Goal: Contribute content: Add original content to the website for others to see

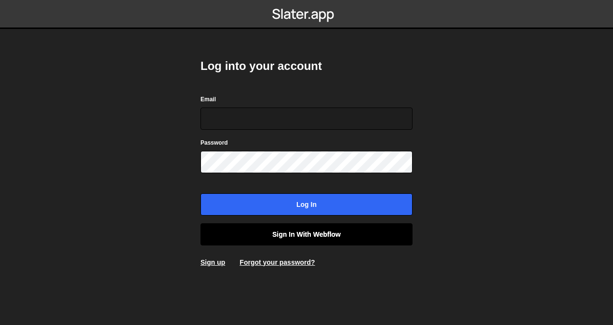
click at [299, 235] on link "Sign in with Webflow" at bounding box center [307, 234] width 212 height 22
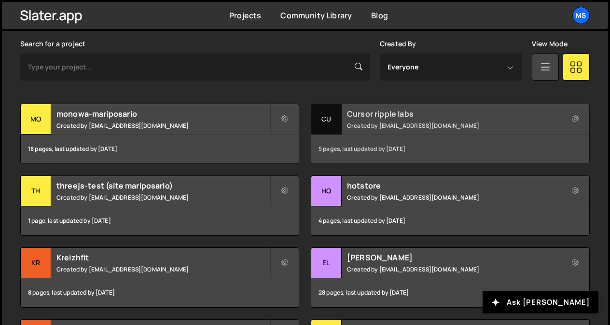
scroll to position [284, 0]
click at [375, 121] on div "Cursor ripple labs Created by snowmahana.fitt@gmail.com" at bounding box center [450, 120] width 278 height 30
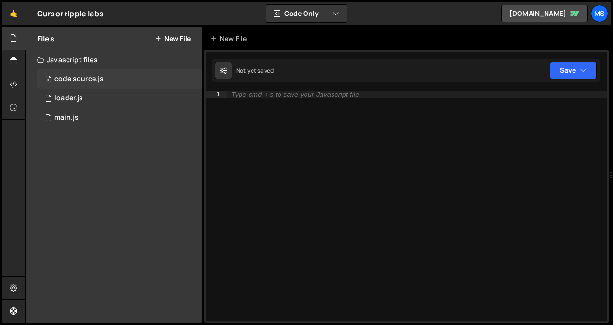
click at [97, 76] on div "code source.js" at bounding box center [78, 79] width 49 height 9
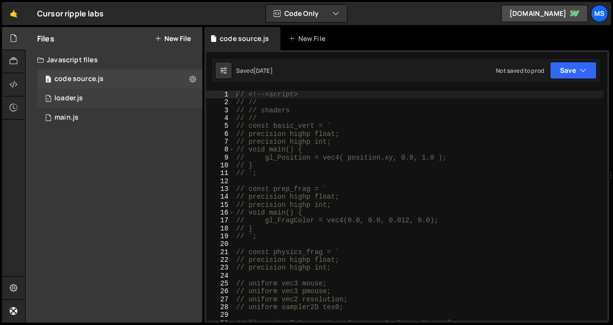
click at [89, 98] on div "1 loader.js 0" at bounding box center [119, 98] width 165 height 19
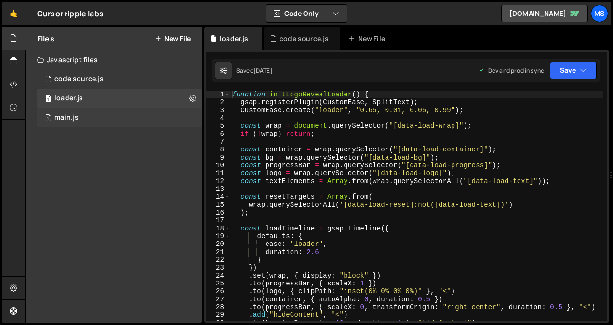
click at [89, 120] on div "1 main.js 0" at bounding box center [119, 117] width 165 height 19
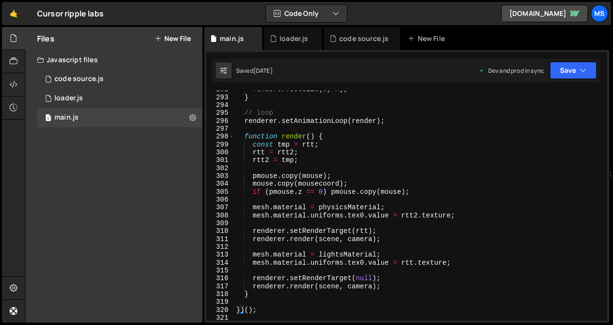
scroll to position [2417, 0]
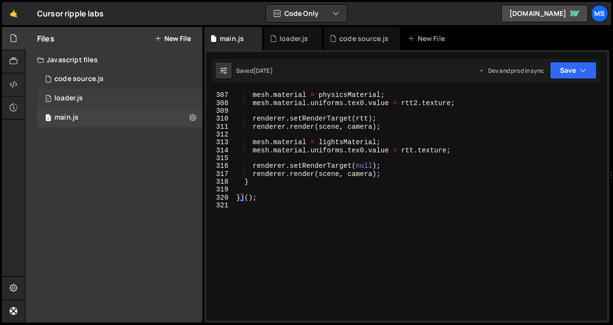
click at [123, 100] on div "1 loader.js 0" at bounding box center [119, 98] width 165 height 19
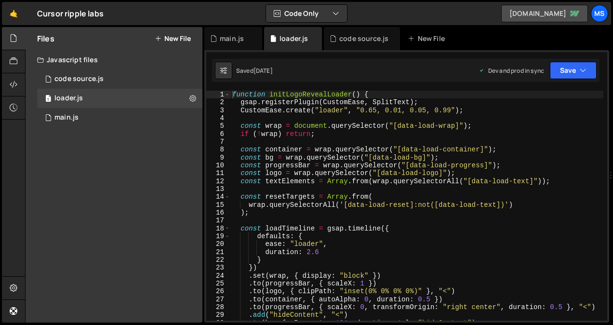
click at [503, 19] on link "cursor-ripple-threejs.webflow.io" at bounding box center [545, 13] width 87 height 17
click at [15, 16] on link "🤙" at bounding box center [14, 13] width 24 height 23
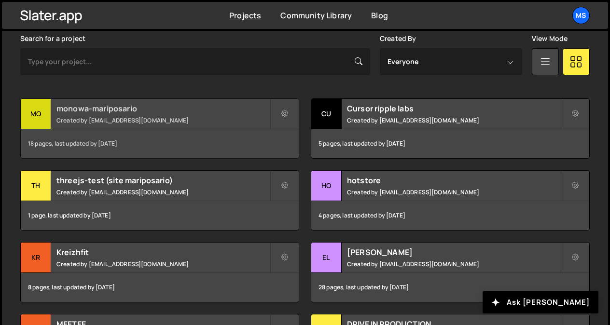
scroll to position [291, 0]
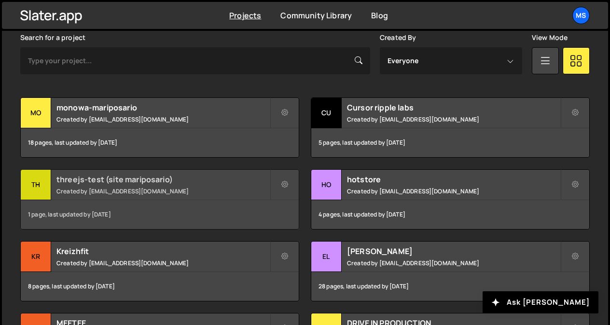
click at [150, 191] on small "Created by [EMAIL_ADDRESS][DOMAIN_NAME]" at bounding box center [162, 191] width 213 height 8
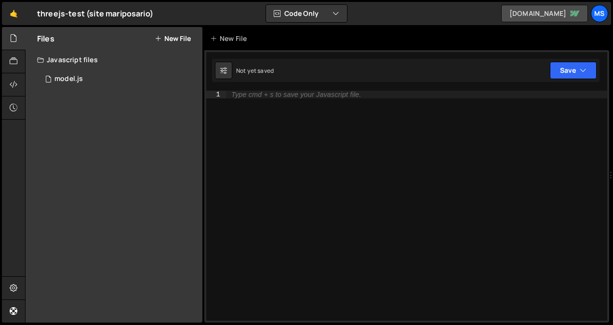
click at [523, 8] on link "7th-form-labs.webflow.io" at bounding box center [545, 13] width 87 height 17
click at [80, 72] on div "2 model.js 0" at bounding box center [119, 78] width 165 height 19
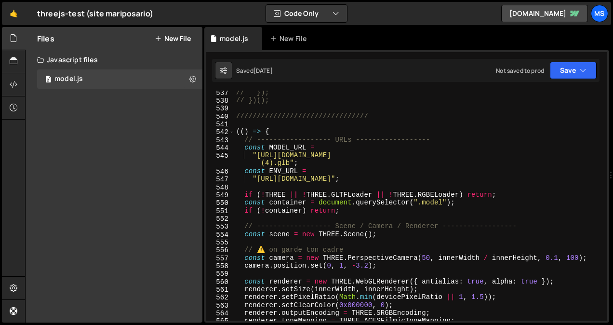
scroll to position [4306, 0]
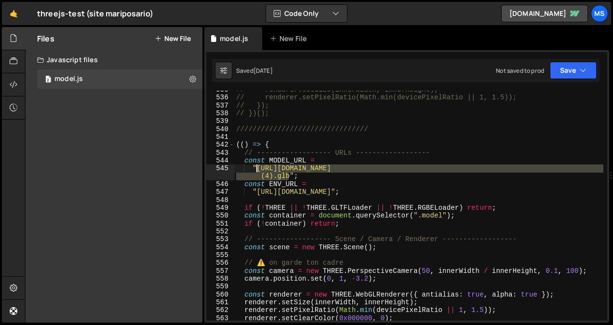
drag, startPoint x: 288, startPoint y: 177, endPoint x: 256, endPoint y: 169, distance: 33.3
click at [256, 169] on div "// renderer.setSize(innerWidth, innerHeight); // renderer.setPixelRatio(Math.mi…" at bounding box center [418, 209] width 369 height 246
paste textarea "Store-video.b-cdn.net/threejs/7th-form-labs/Carabiner%20-%20Create%20new%20anim…"
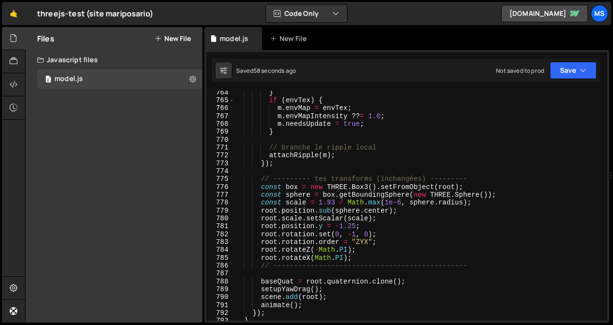
scroll to position [6116, 0]
click at [330, 201] on div "} if ( envTex ) { m . envMap = envTex ; m . envMapIntensity ?? = 1.0 ; m . need…" at bounding box center [418, 211] width 369 height 246
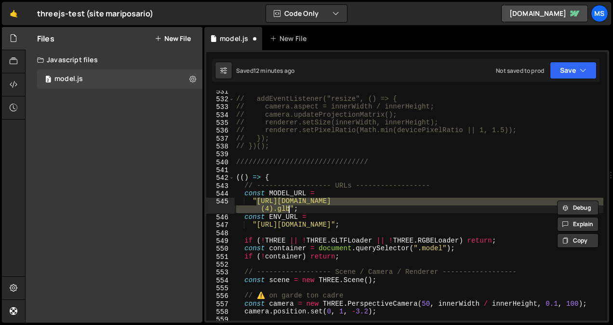
scroll to position [4273, 0]
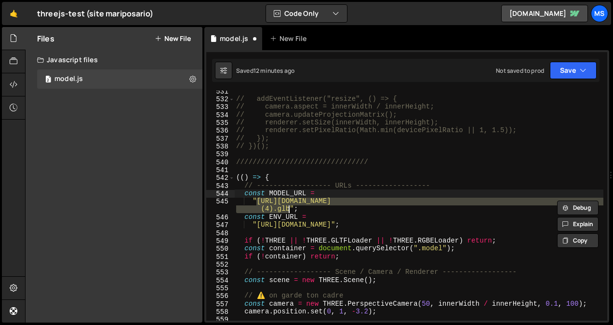
click at [408, 196] on div "// addEventListener("resize", () => { // camera.aspect = innerWidth / innerHeig…" at bounding box center [418, 210] width 369 height 246
type textarea "const MODEL_URL ="
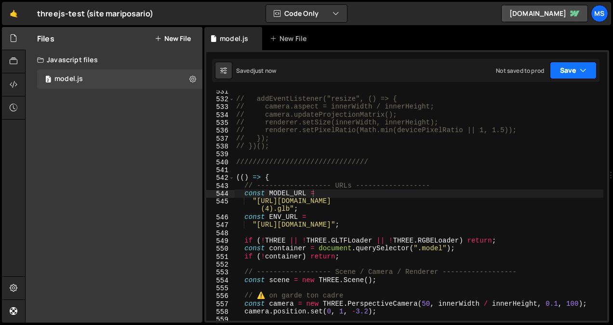
click at [567, 66] on button "Save" at bounding box center [573, 70] width 47 height 17
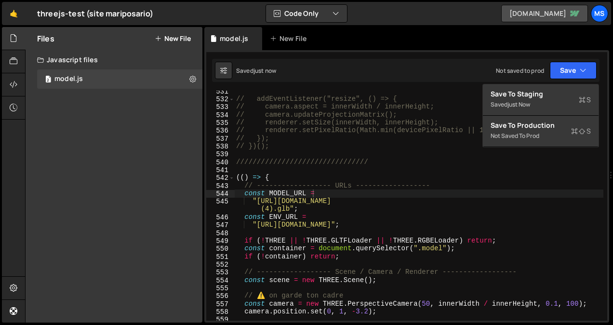
click at [518, 7] on link "7th-form-labs.webflow.io" at bounding box center [545, 13] width 87 height 17
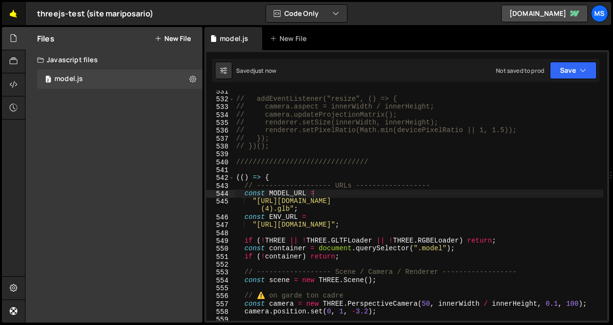
click at [10, 12] on link "🤙" at bounding box center [14, 13] width 24 height 23
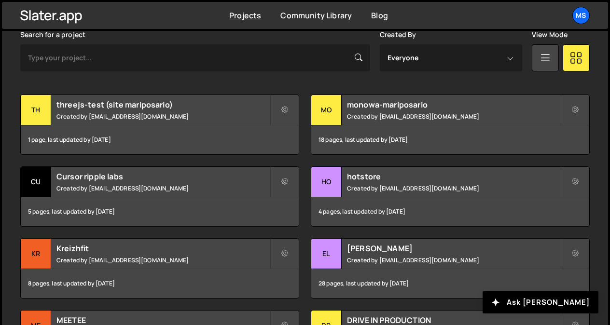
scroll to position [294, 0]
click at [282, 110] on icon at bounding box center [284, 110] width 7 height 10
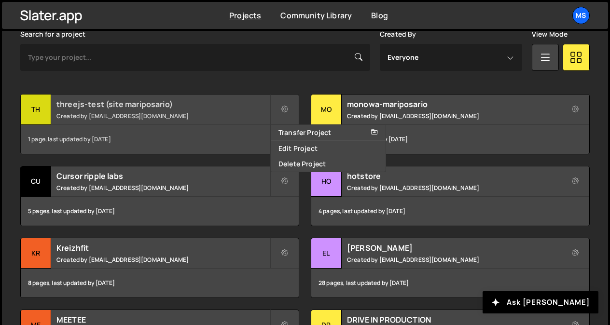
click at [231, 107] on h2 "threejs-test (site mariposario)" at bounding box center [162, 104] width 213 height 11
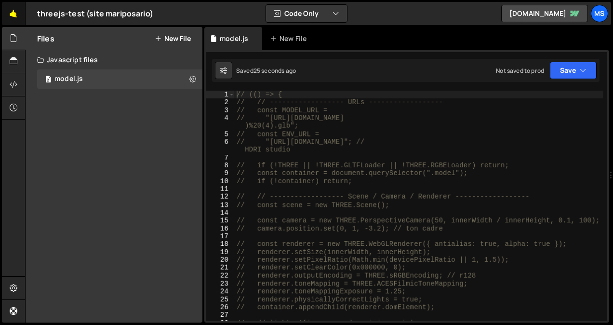
click at [10, 12] on link "🤙" at bounding box center [14, 13] width 24 height 23
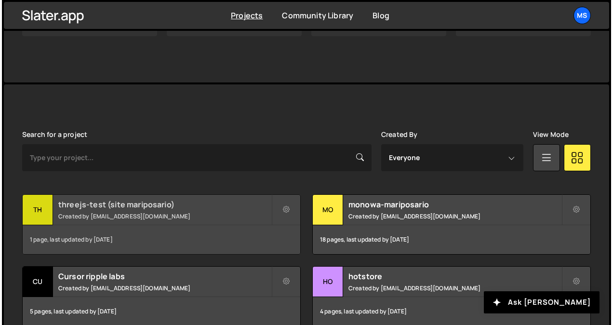
scroll to position [195, 0]
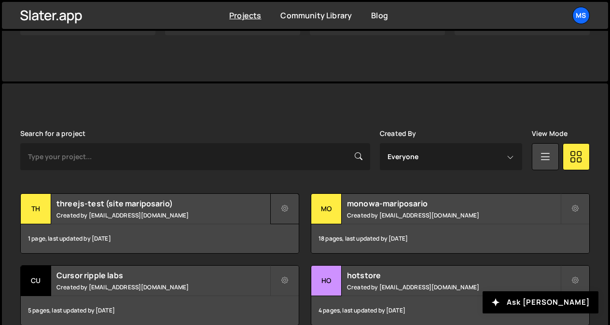
click at [287, 204] on icon at bounding box center [284, 209] width 7 height 10
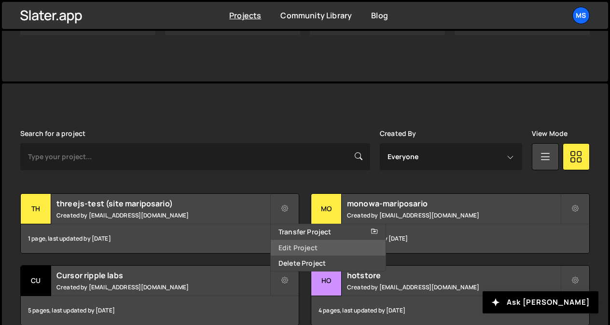
click at [289, 248] on link "Edit Project" at bounding box center [328, 247] width 115 height 15
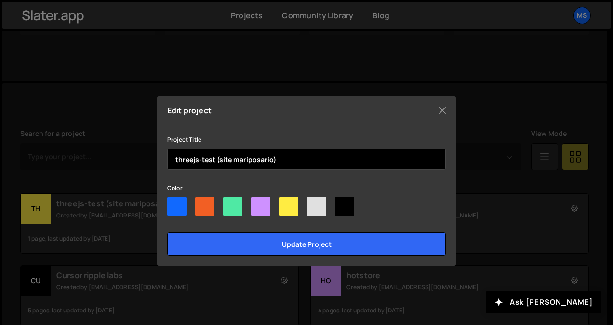
drag, startPoint x: 294, startPoint y: 160, endPoint x: 162, endPoint y: 155, distance: 132.7
click at [162, 155] on div "Edit project Project Title threejs-test (site mariposario) Color Update project" at bounding box center [306, 180] width 299 height 169
type input "Earpods - 3D"
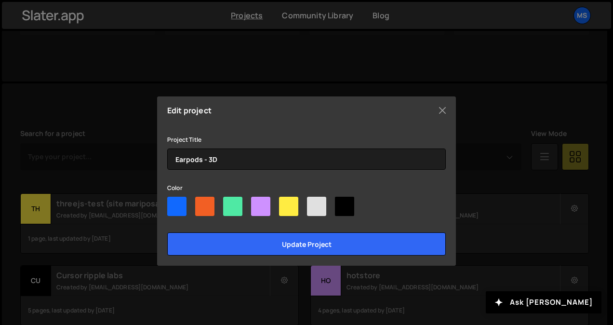
click at [356, 205] on div at bounding box center [306, 208] width 279 height 23
click at [351, 206] on div at bounding box center [344, 206] width 19 height 19
click at [341, 203] on input"] "radio" at bounding box center [338, 200] width 6 height 6
radio input"] "true"
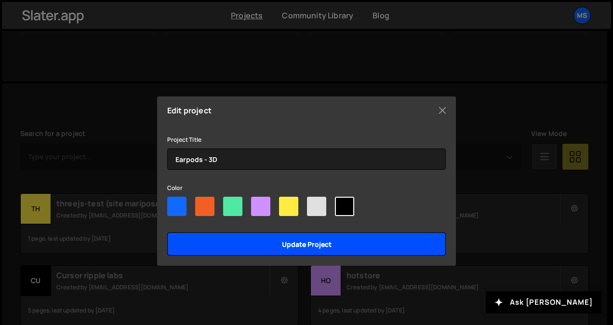
click at [337, 243] on input "Update project" at bounding box center [306, 243] width 279 height 23
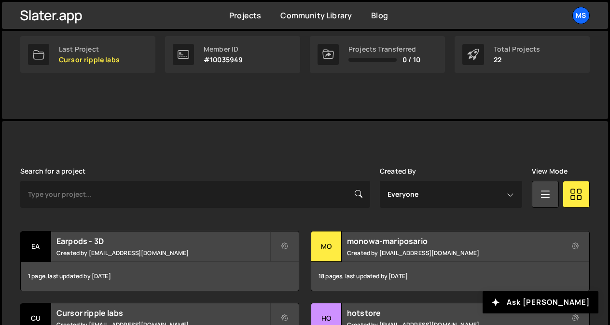
scroll to position [158, 0]
click at [544, 196] on icon at bounding box center [545, 193] width 13 height 17
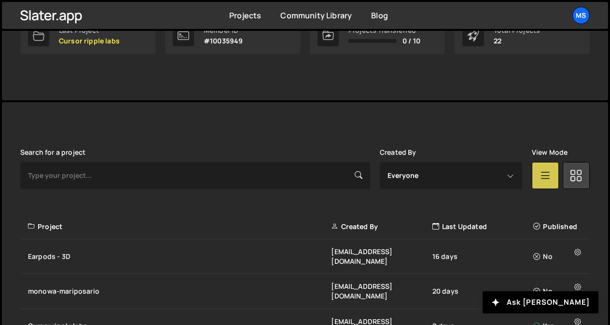
scroll to position [177, 0]
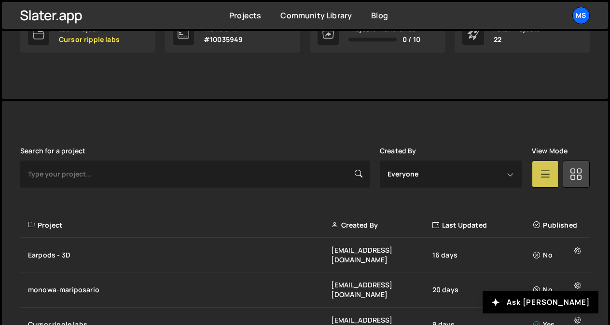
click at [545, 169] on icon at bounding box center [545, 173] width 13 height 17
click at [586, 178] on link at bounding box center [575, 174] width 27 height 27
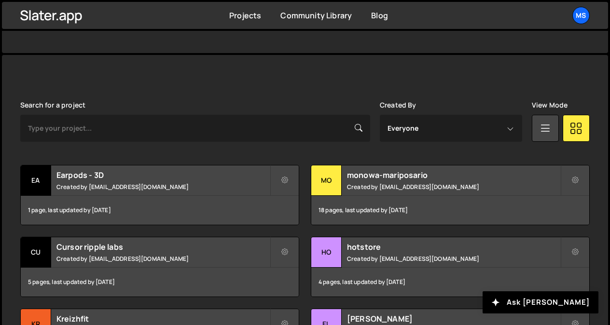
scroll to position [224, 0]
click at [281, 171] on button at bounding box center [284, 179] width 29 height 31
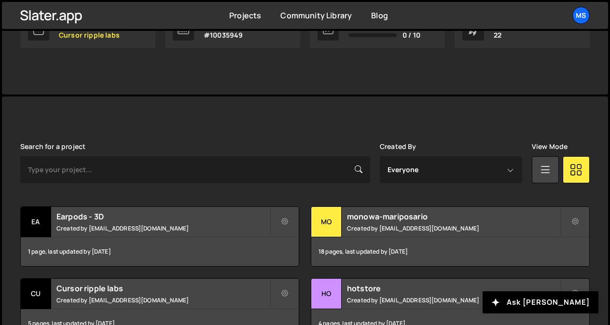
scroll to position [181, 0]
click at [290, 220] on button at bounding box center [284, 222] width 29 height 31
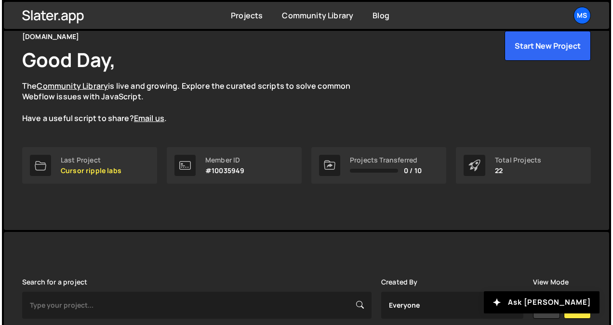
scroll to position [39, 0]
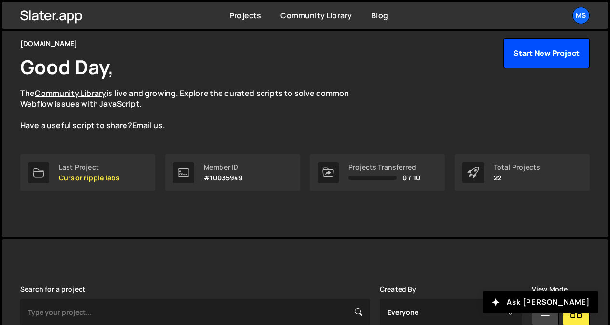
click at [534, 58] on button "Start New Project" at bounding box center [546, 53] width 86 height 30
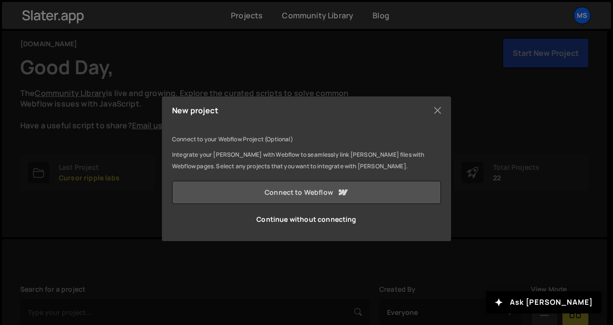
click at [319, 191] on link "Connect to Webflow" at bounding box center [306, 192] width 269 height 23
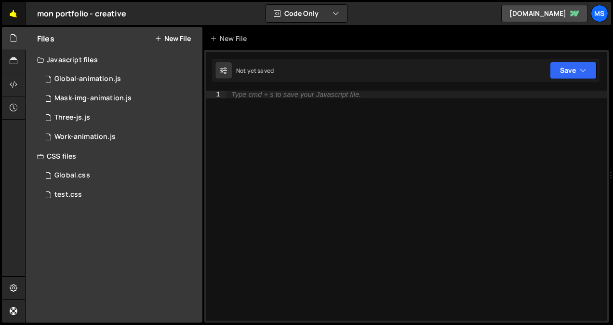
click at [14, 9] on link "🤙" at bounding box center [14, 13] width 24 height 23
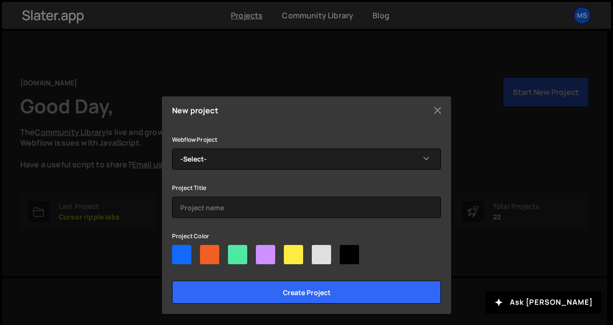
click at [343, 253] on div at bounding box center [349, 254] width 19 height 19
click at [343, 251] on input"] "radio" at bounding box center [343, 248] width 6 height 6
radio input"] "true"
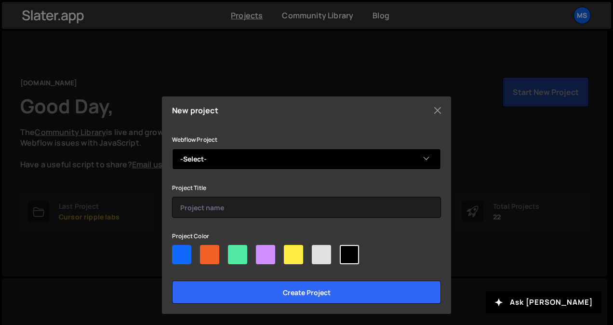
click at [313, 157] on select "-Select- Webflow challenge" at bounding box center [306, 159] width 269 height 21
select select "68e798c63ea2dea59653a5f1"
click at [172, 149] on select "-Select- Webflow challenge" at bounding box center [306, 159] width 269 height 21
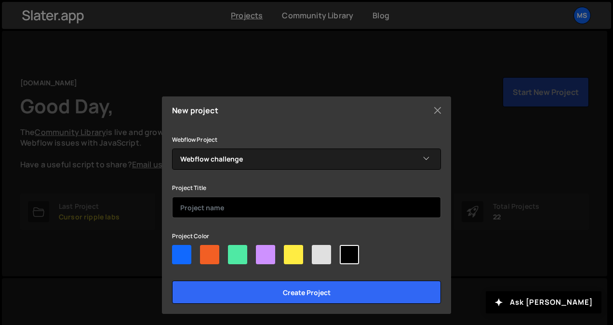
click at [277, 205] on input "text" at bounding box center [306, 207] width 269 height 21
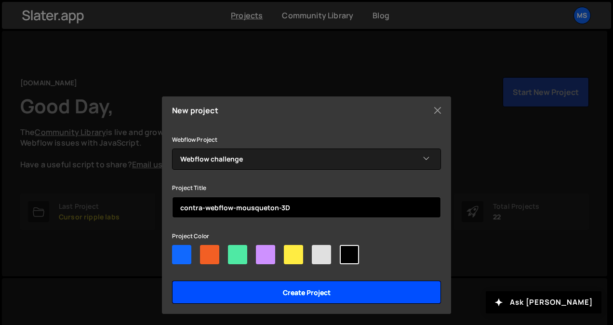
type input "contra-webflow-mousqueton-3D"
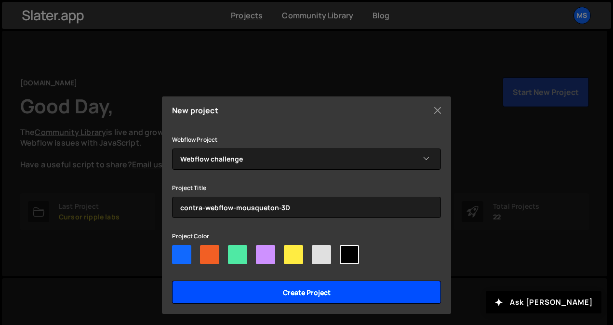
click at [351, 297] on input "Create project" at bounding box center [306, 292] width 269 height 23
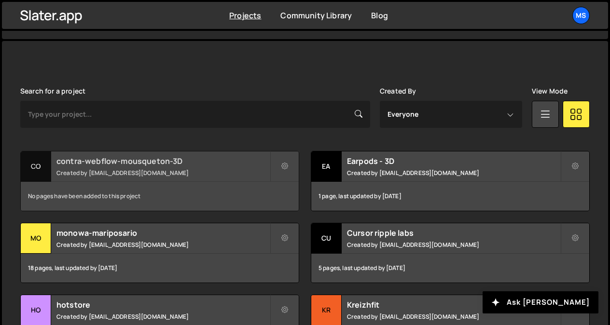
scroll to position [241, 0]
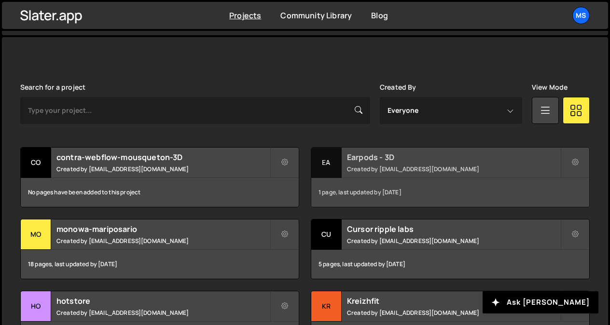
click at [373, 160] on h2 "Earpods - 3D" at bounding box center [453, 157] width 213 height 11
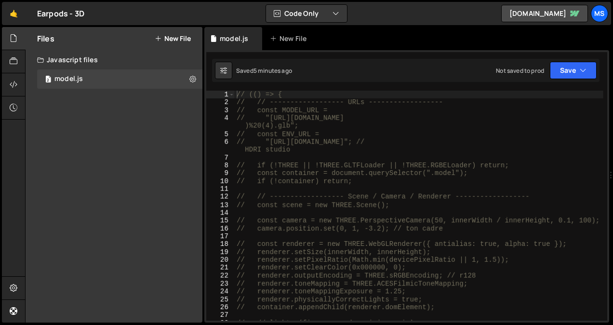
click at [306, 135] on div "// (() => { // // ------------------ URLs ------------------ // const MODEL_URL…" at bounding box center [419, 214] width 369 height 246
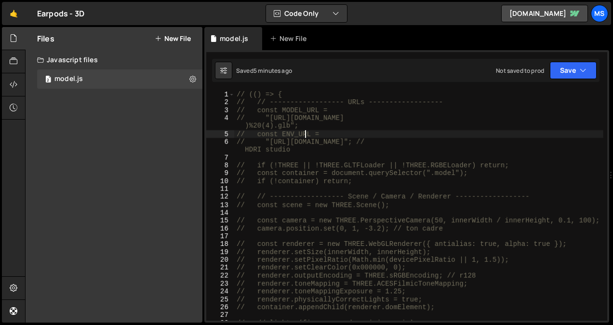
type textarea "})();"
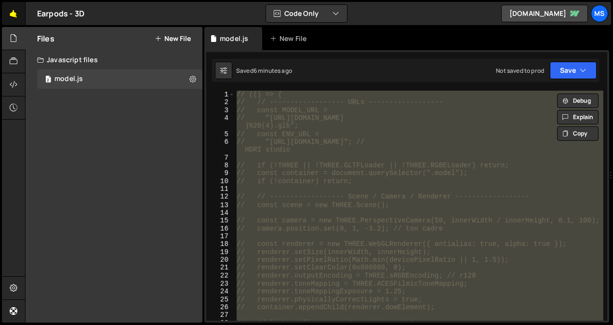
click at [11, 14] on link "🤙" at bounding box center [14, 13] width 24 height 23
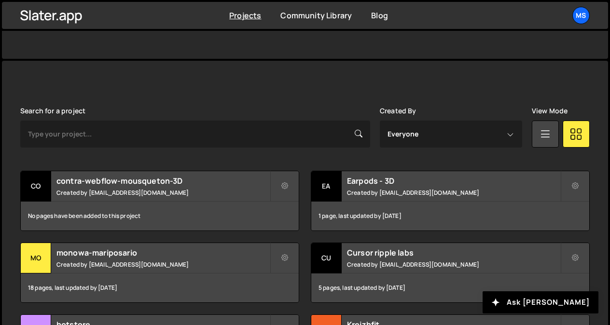
scroll to position [226, 0]
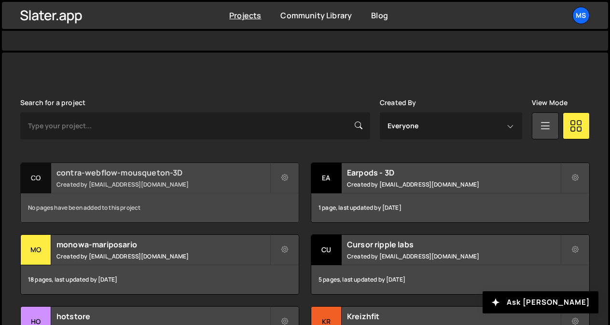
click at [132, 180] on small "Created by snowmahana.fitt@gmail.com" at bounding box center [162, 184] width 213 height 8
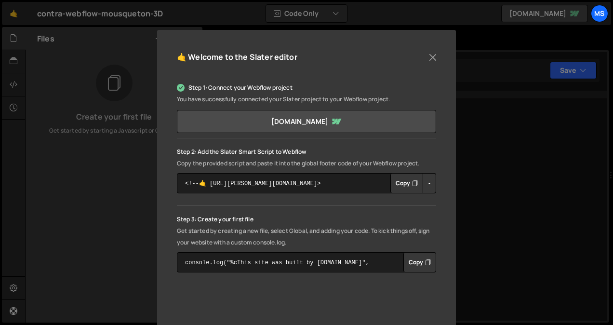
scroll to position [90, 0]
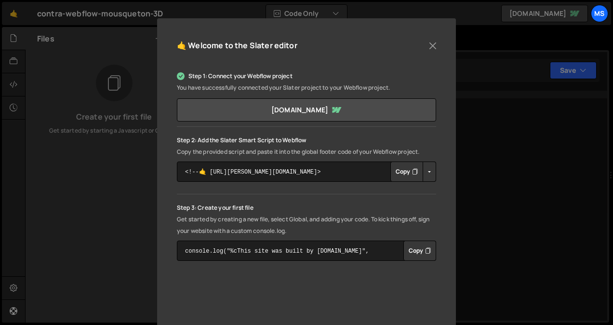
click at [400, 171] on button "Copy" at bounding box center [407, 172] width 33 height 20
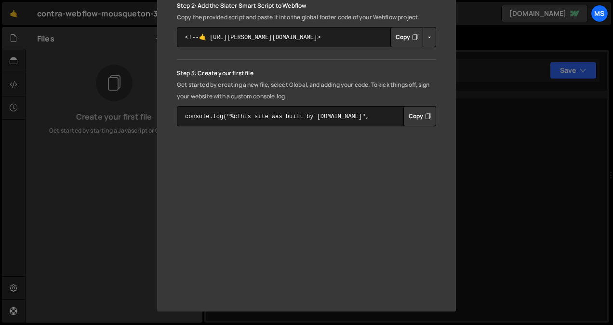
click at [484, 131] on div "🤙 Welcome to the Slater editor Step 1: Connect your Webflow project You have su…" at bounding box center [306, 162] width 613 height 325
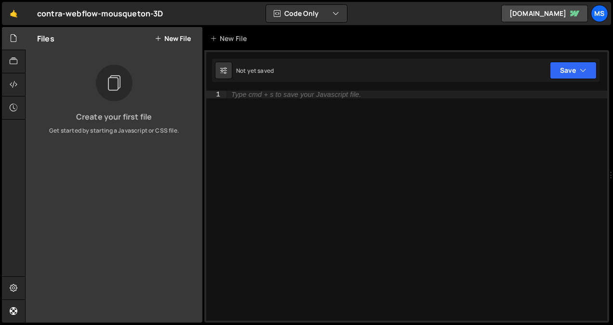
click at [163, 31] on div "Files New File" at bounding box center [114, 38] width 177 height 23
click at [163, 33] on div "Files New File" at bounding box center [114, 38] width 177 height 23
click at [163, 34] on div "Files New File" at bounding box center [114, 38] width 177 height 23
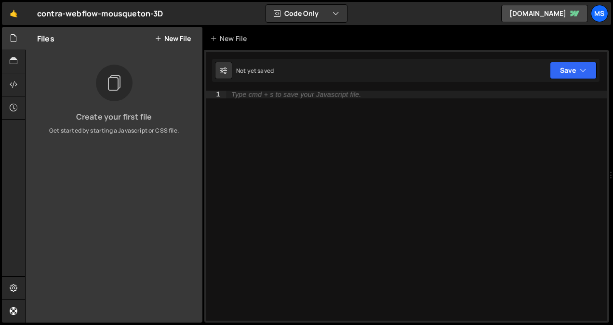
click at [163, 35] on button "New File" at bounding box center [173, 39] width 36 height 8
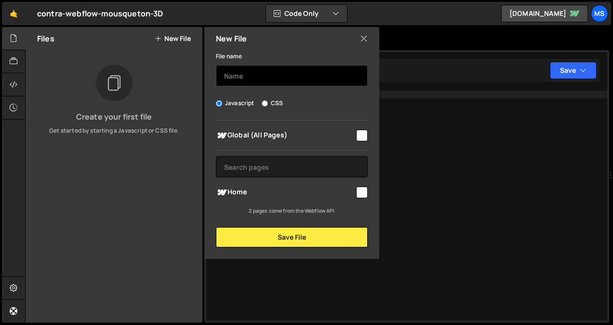
click at [250, 82] on input "text" at bounding box center [292, 75] width 152 height 21
type input "model"
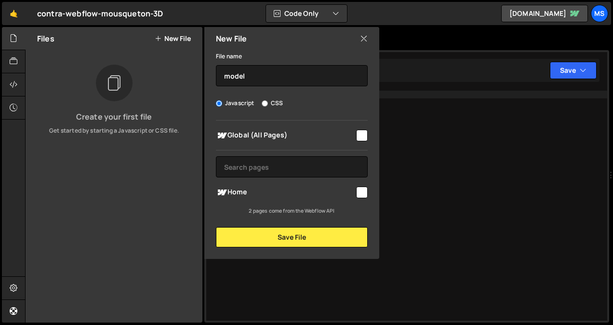
click at [364, 137] on input "checkbox" at bounding box center [362, 136] width 12 height 12
checkbox input "true"
click at [362, 193] on input "checkbox" at bounding box center [362, 193] width 12 height 12
checkbox input "true"
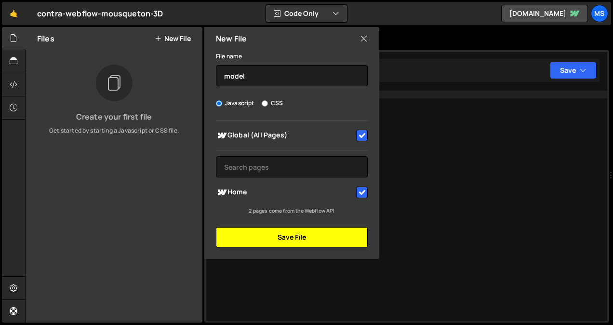
click at [314, 236] on button "Save File" at bounding box center [292, 237] width 152 height 20
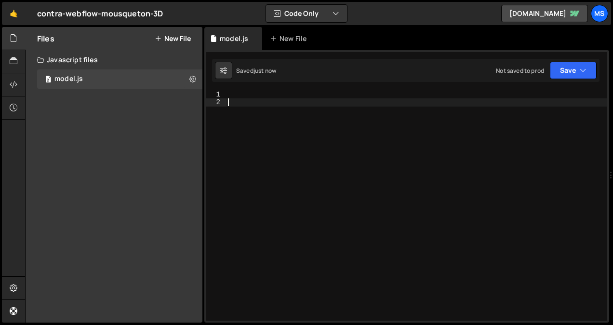
click at [266, 122] on div at bounding box center [416, 214] width 381 height 246
paste textarea "})();"
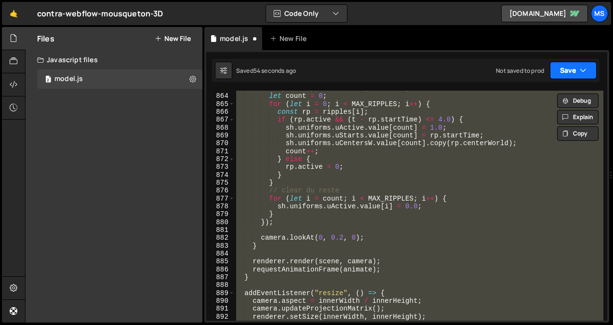
click at [585, 65] on button "Save" at bounding box center [573, 70] width 47 height 17
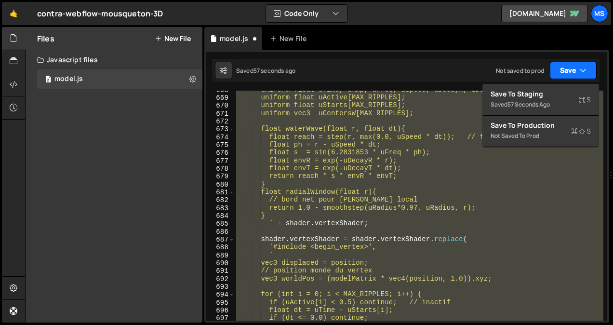
scroll to position [5283, 0]
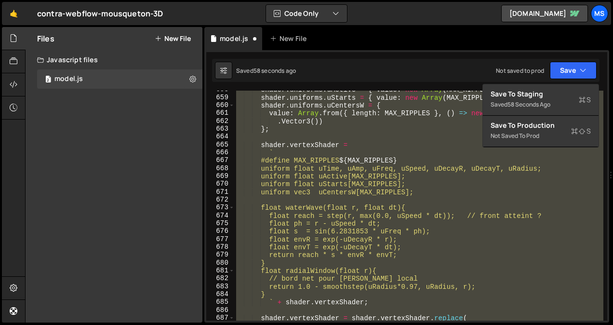
click at [439, 70] on div "Saved 58 seconds ago Not saved to prod Upgrade to Edit Save Save to Staging S S…" at bounding box center [406, 70] width 388 height 23
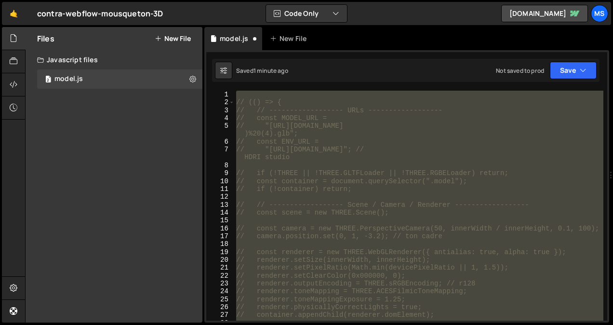
scroll to position [0, 0]
click at [453, 153] on div "// (() => { // // ------------------ URLs ------------------ // const MODEL_URL…" at bounding box center [418, 206] width 369 height 230
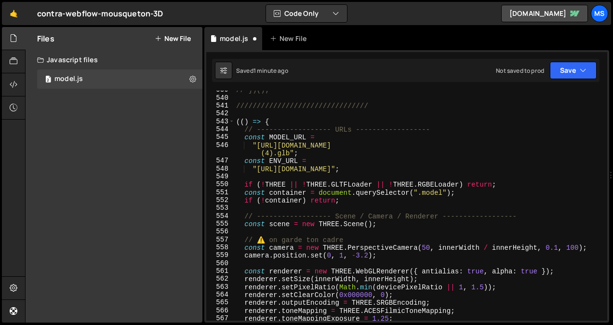
scroll to position [4336, 0]
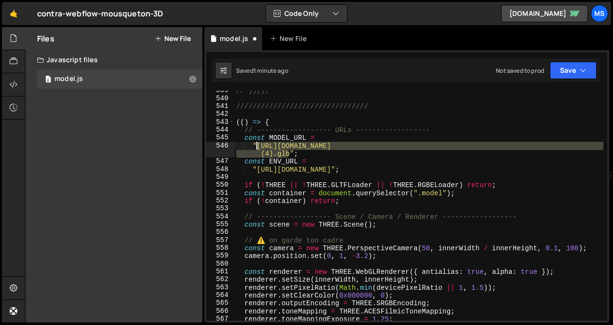
drag, startPoint x: 289, startPoint y: 153, endPoint x: 256, endPoint y: 144, distance: 33.9
click at [256, 144] on div "// })(); //////////////////////////////// (( ) => { // ------------------ URLs …" at bounding box center [418, 210] width 369 height 246
paste textarea "Store-video.b-cdn.net/threejs/7th-form-labs/Carabiner%20-%20Create%20new%20anim…"
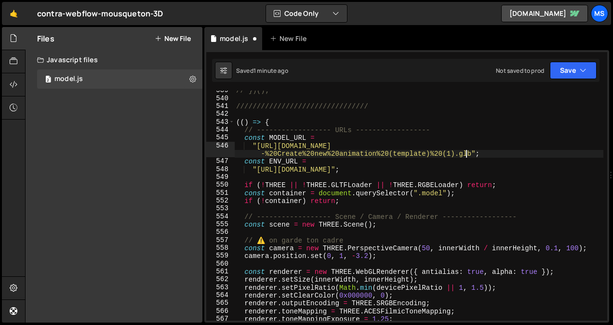
click at [257, 154] on div "// })(); //////////////////////////////// (( ) => { // ------------------ URLs …" at bounding box center [418, 210] width 369 height 246
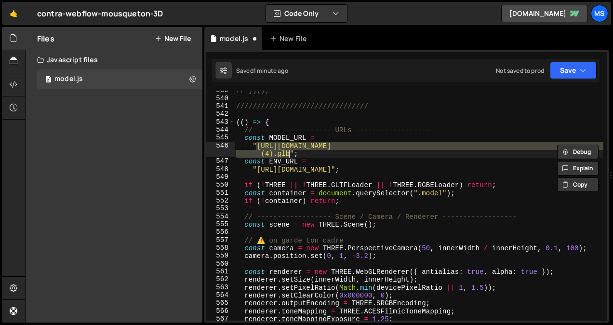
paste textarea "Store-video.b-cdn.net/threejs/7th-form-labs/Carabiner%20-%20Create%20new%20anim…"
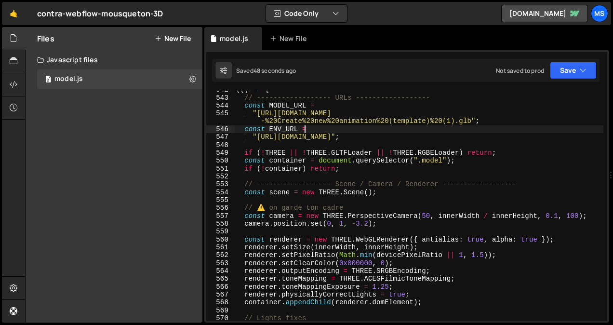
scroll to position [4362, 0]
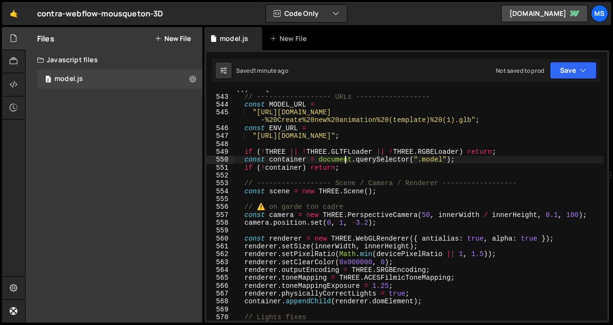
click at [347, 159] on div "(( ) => { // ------------------ URLs ------------------ const MODEL_URL = "http…" at bounding box center [418, 208] width 369 height 246
type textarea "})();"
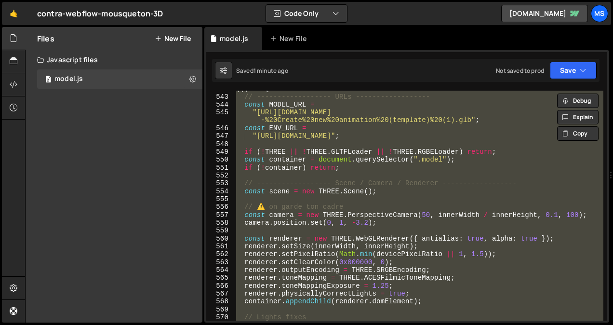
paste textarea
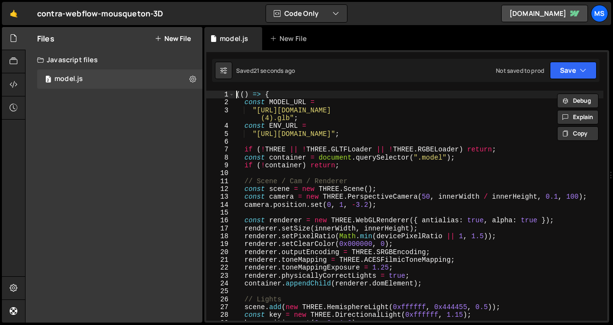
scroll to position [0, 0]
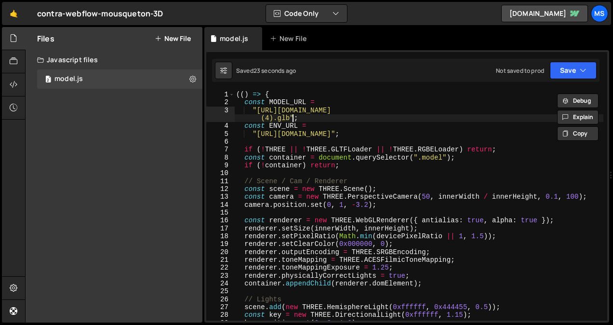
click at [291, 118] on div "(( ) => { const MODEL_URL = "https://store-video.b-cdn.net/threejs/Earbuds%20-%…" at bounding box center [418, 214] width 369 height 246
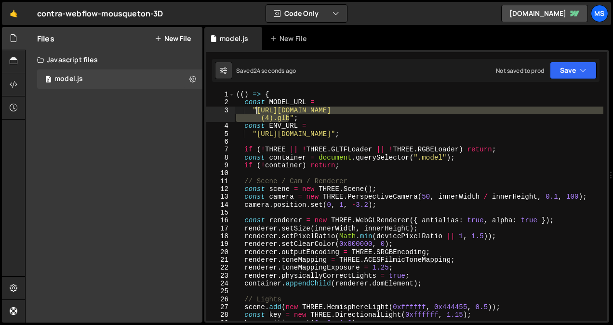
drag, startPoint x: 287, startPoint y: 118, endPoint x: 257, endPoint y: 111, distance: 31.7
click at [257, 111] on div "(( ) => { const MODEL_URL = "https://store-video.b-cdn.net/threejs/Earbuds%20-%…" at bounding box center [418, 214] width 369 height 246
paste textarea "Store-video.b-cdn.net/threejs/7th-form-labs/Carabiner%20-%20Create%20new%20anim…"
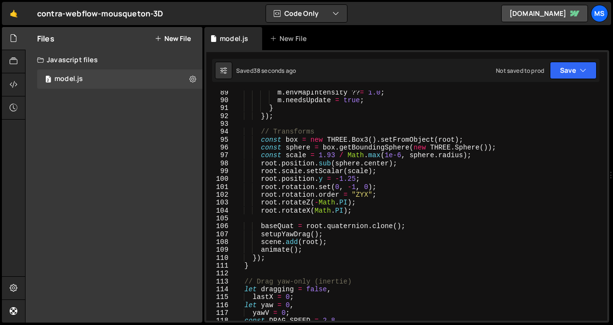
scroll to position [703, 0]
click at [331, 152] on div "m . envMapIntensity ?? = 1.0 ; m . needsUpdate = true ; } }) ; // Transforms co…" at bounding box center [418, 212] width 369 height 246
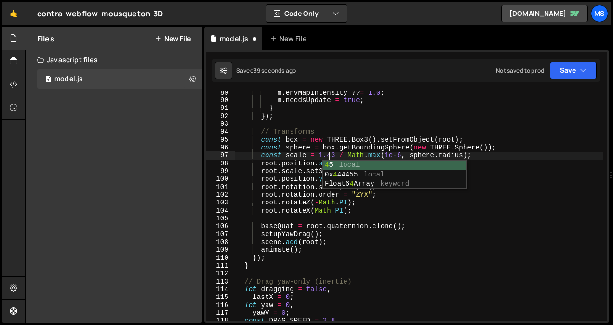
scroll to position [0, 6]
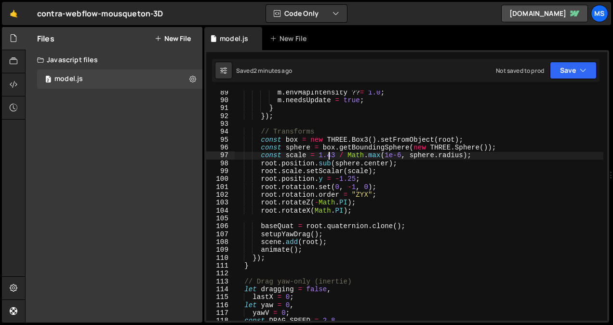
click at [343, 108] on div "m . envMapIntensity ?? = 1.0 ; m . needsUpdate = true ; } }) ; // Transforms co…" at bounding box center [418, 212] width 369 height 246
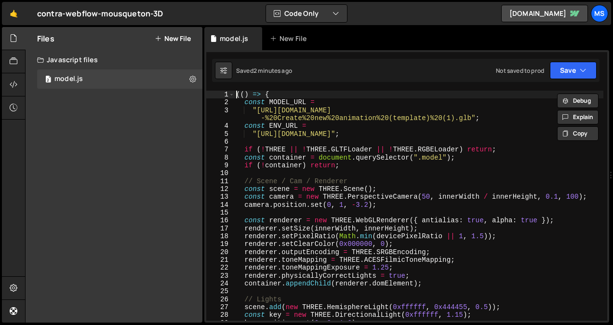
scroll to position [0, 0]
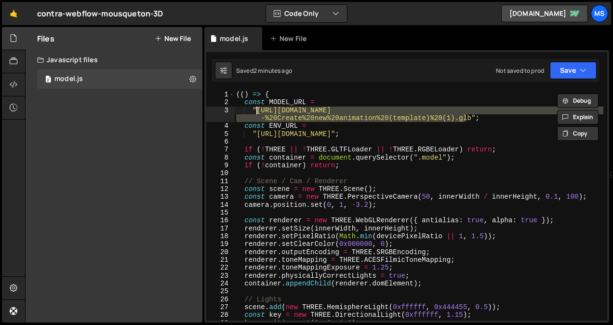
drag, startPoint x: 466, startPoint y: 115, endPoint x: 257, endPoint y: 109, distance: 208.9
click at [257, 109] on div "(( ) => { const MODEL_URL = "https://Store-video.b-cdn.net/threejs/7th-form-lab…" at bounding box center [418, 214] width 369 height 246
paste textarea
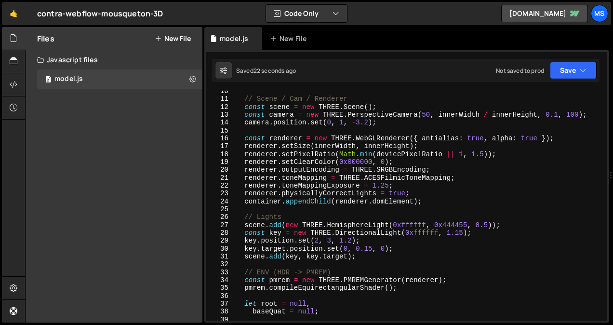
scroll to position [74, 0]
click at [357, 124] on div "// Scene / Cam / Renderer const scene = new THREE . Scene ( ) ; const camera = …" at bounding box center [418, 210] width 369 height 246
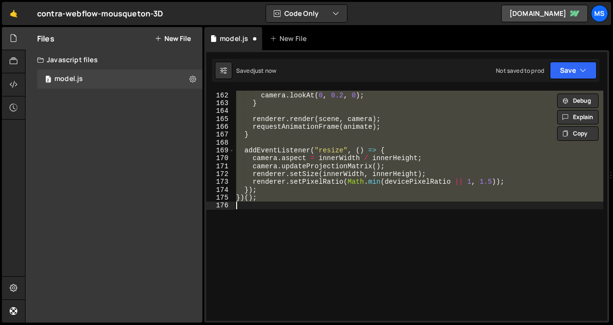
scroll to position [0, 0]
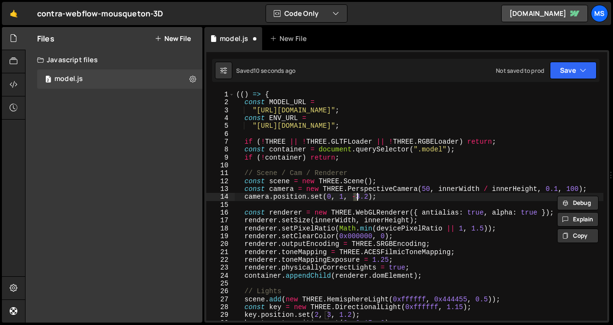
click at [338, 198] on div "(( ) => { const MODEL_URL = "https://Store-video.b-cdn.net/threejs/7th-form-lab…" at bounding box center [418, 214] width 369 height 246
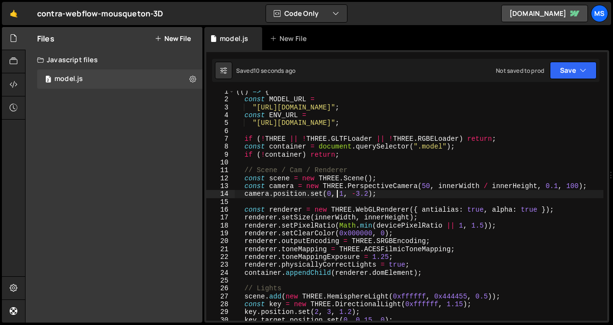
scroll to position [3, 0]
click at [356, 194] on div "(( ) => { const MODEL_URL = "https://Store-video.b-cdn.net/threejs/7th-form-lab…" at bounding box center [418, 210] width 369 height 246
type textarea "camera.position.set(0, 1, -4.2);"
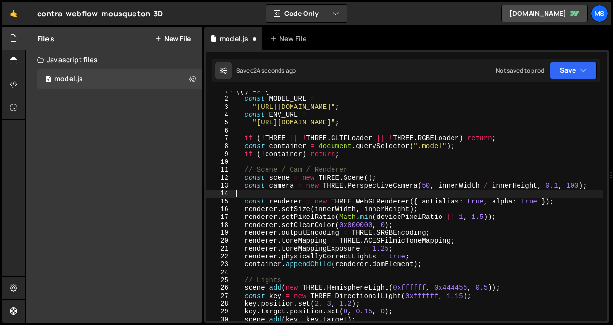
type textarea "camera.position.set(0, 1, -4.2);"
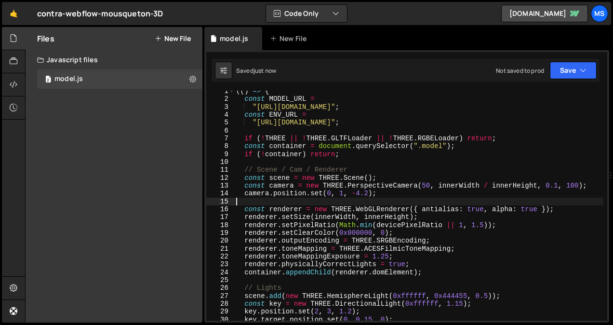
click at [366, 193] on div "(( ) => { const MODEL_URL = "https://Store-video.b-cdn.net/threejs/7th-form-lab…" at bounding box center [418, 210] width 369 height 246
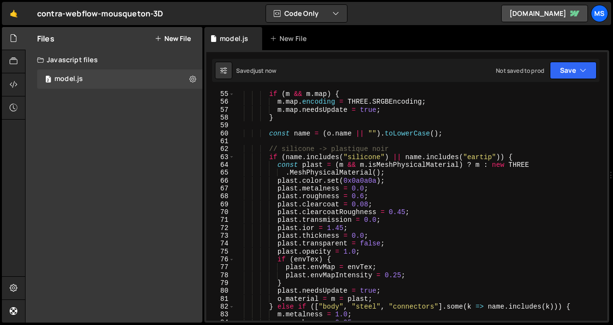
scroll to position [433, 0]
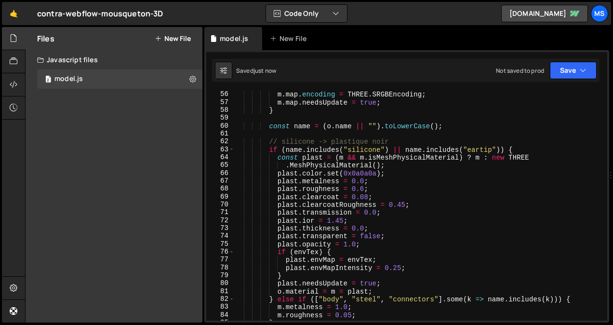
click at [338, 224] on div "m . map . encoding = THREE . SRGBEncoding ; m . map . needsUpdate = true ; } co…" at bounding box center [418, 214] width 369 height 246
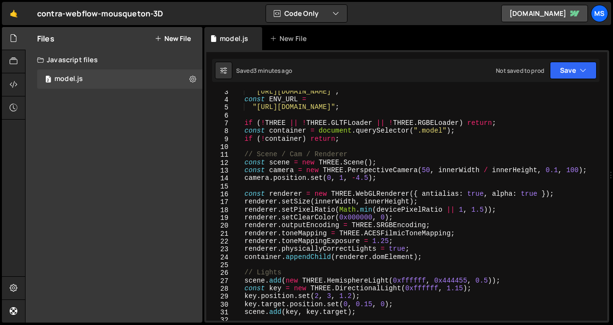
scroll to position [0, 0]
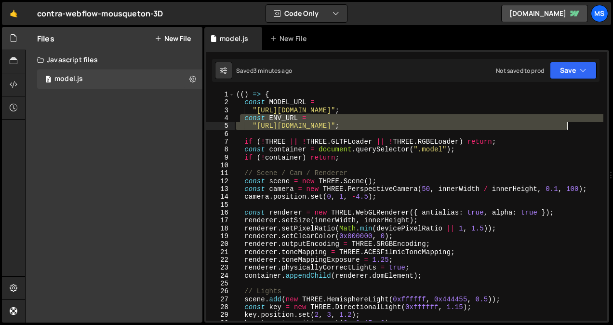
drag, startPoint x: 242, startPoint y: 120, endPoint x: 581, endPoint y: 128, distance: 339.1
click at [581, 128] on div "(( ) => { const MODEL_URL = "https://Store-video.b-cdn.net/threejs/7th-form-lab…" at bounding box center [418, 214] width 369 height 246
type textarea "const ENV_URL = "https://dl.polyhaven.org/file/ph-assets/HDRIs/hdr/2k/studio_sm…"
paste textarea
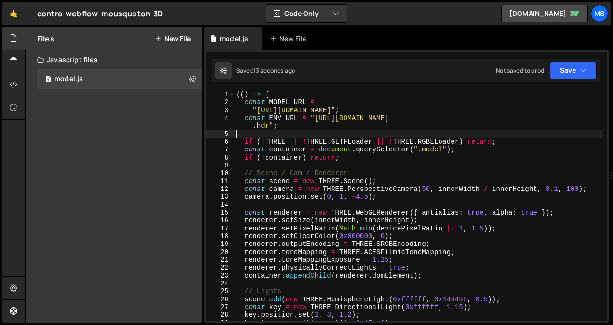
scroll to position [1275, 0]
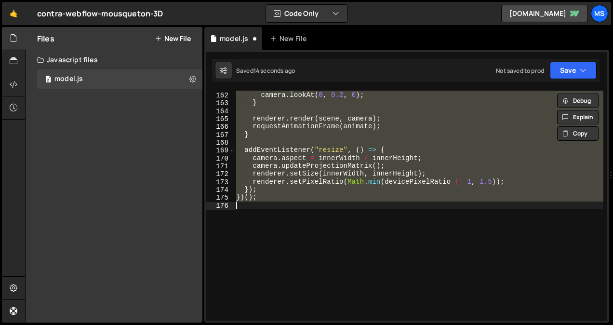
type textarea "const ENV_URL = "https://dl.polyhaven.org/file/ph-assets/HDRIs/hdr/2k/studio_sm…"
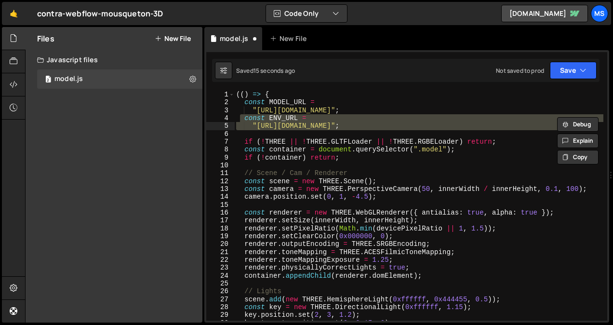
paste textarea
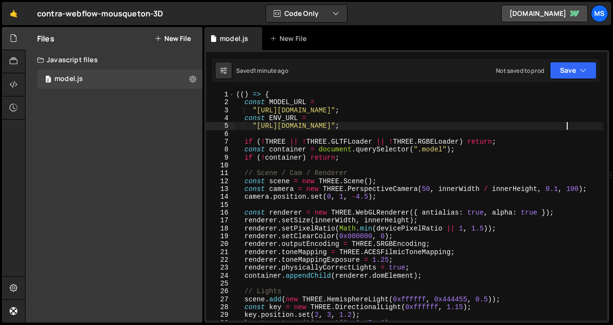
click at [380, 260] on div "(( ) => { const MODEL_URL = "https://Store-video.b-cdn.net/threejs/7th-form-lab…" at bounding box center [418, 214] width 369 height 246
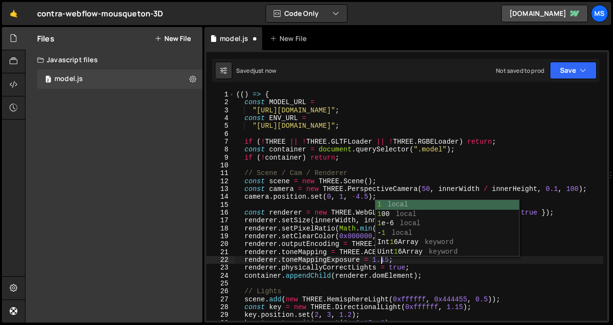
scroll to position [0, 10]
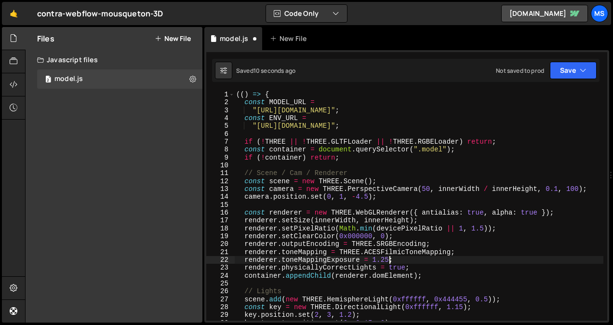
click at [541, 261] on div "(( ) => { const MODEL_URL = "https://Store-video.b-cdn.net/threejs/7th-form-lab…" at bounding box center [418, 214] width 369 height 246
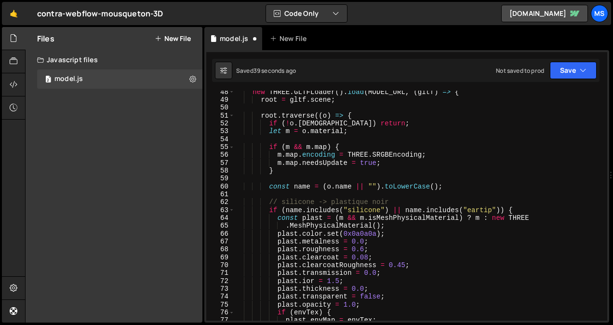
scroll to position [377, 0]
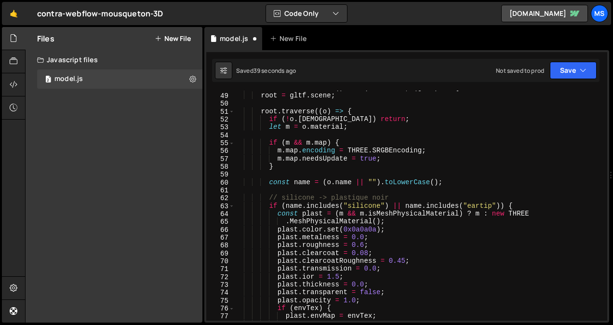
click at [422, 260] on div "new THREE . GLTFLoader ( ) . load ( MODEL_URL , ( gltf ) => { root = gltf . sce…" at bounding box center [418, 207] width 369 height 246
type textarea "})();"
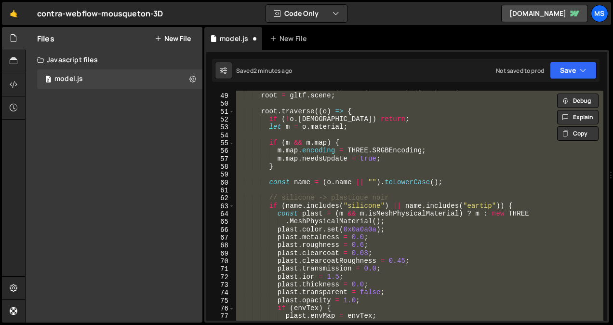
paste textarea
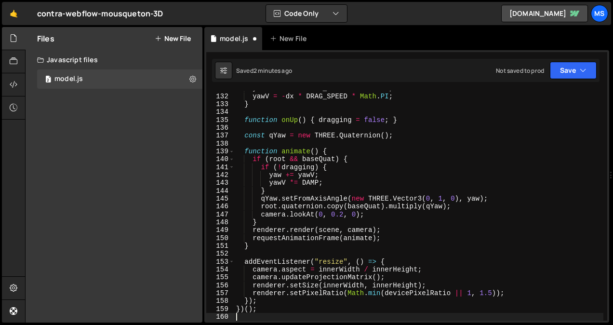
type textarea "renderer.setSize(innerWidth, innerHeight);"
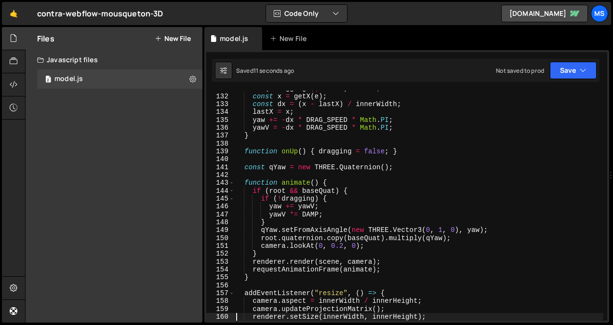
click at [358, 141] on div "if ( ! dragging || ! root ) return ; const x = getX ( e ) ; const dx = ( x - la…" at bounding box center [418, 207] width 369 height 246
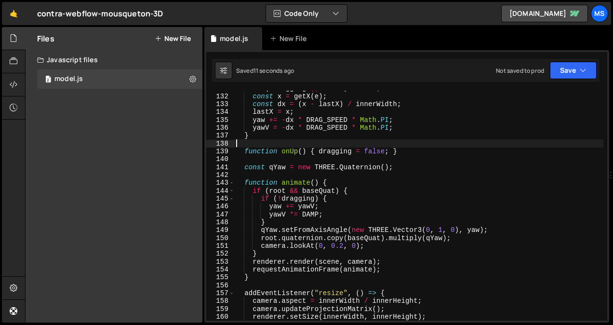
type textarea "})();"
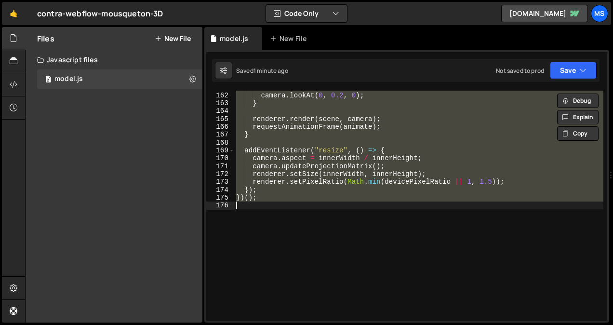
scroll to position [0, 0]
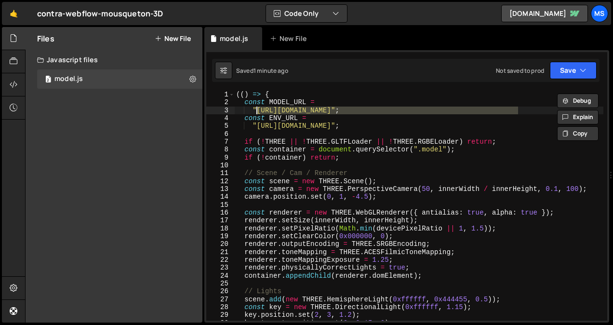
drag, startPoint x: 520, startPoint y: 109, endPoint x: 256, endPoint y: 110, distance: 264.3
click at [256, 110] on div "(( ) => { const MODEL_URL = "https://Store-video.b-cdn.net/threejs/7th-form-lab…" at bounding box center [418, 214] width 369 height 246
paste textarea "%20-%20new"
paste textarea "%20-%20Create%20new%20animation%20(template)%20(2)"
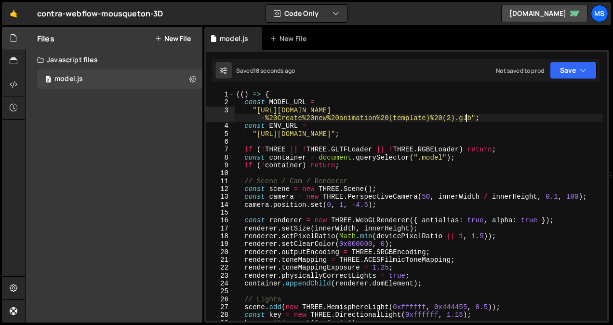
scroll to position [1275, 0]
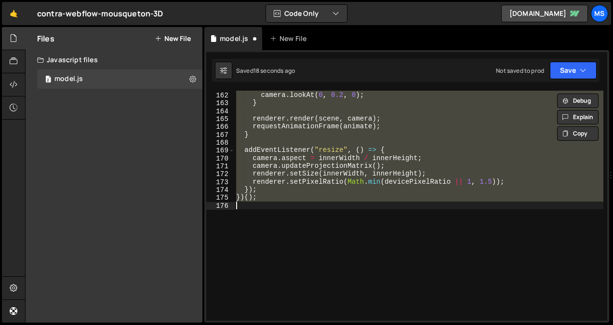
type textarea ""https://Store-video.b-cdn.net/threejs/7th-form-labs/Carabiner.glb";"
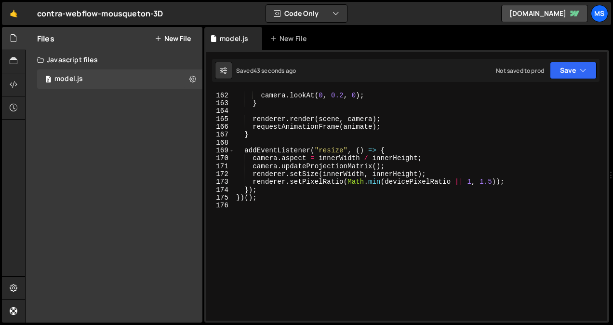
scroll to position [1267, 0]
click at [328, 226] on div "root . quaternion . copy ( baseQuat ) . multiply ( qYaw ) ; camera . lookAt ( 0…" at bounding box center [418, 206] width 369 height 246
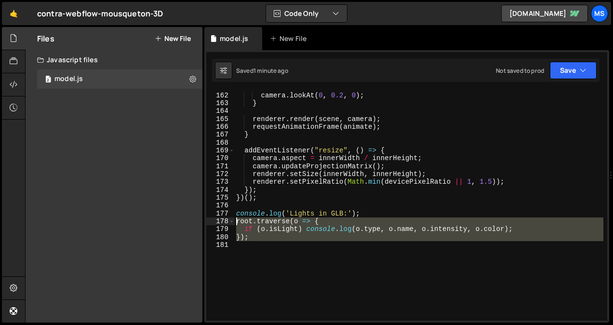
drag, startPoint x: 289, startPoint y: 267, endPoint x: 229, endPoint y: 215, distance: 79.7
click at [229, 215] on div "161 162 163 164 165 166 167 168 169 170 171 172 173 174 175 176 177 178 179 180…" at bounding box center [406, 206] width 401 height 230
type textarea "console.log('Lights in GLB:'); root.traverse(o => {"
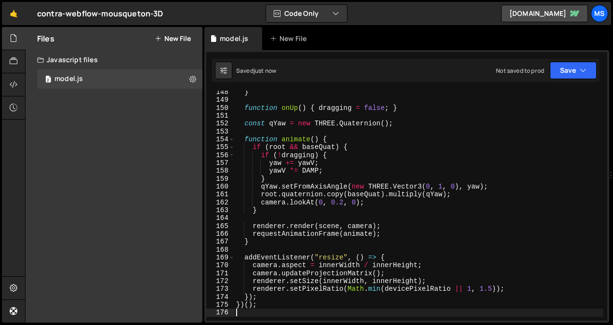
scroll to position [1159, 0]
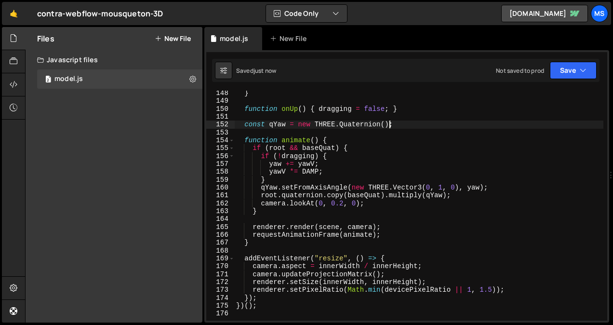
click at [424, 126] on div "} function onUp ( ) { dragging = false ; } const qYaw = new THREE . Quaternion …" at bounding box center [418, 212] width 369 height 246
type textarea "const qYaw = new THREE.Quaternion();"
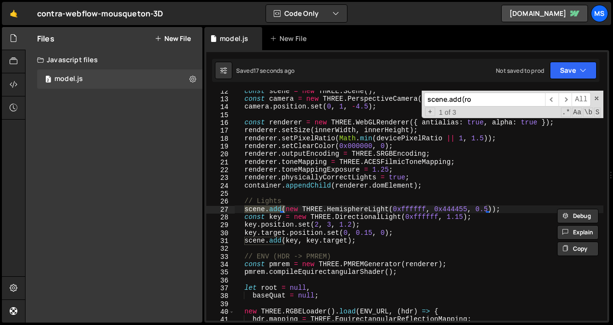
scroll to position [736, 0]
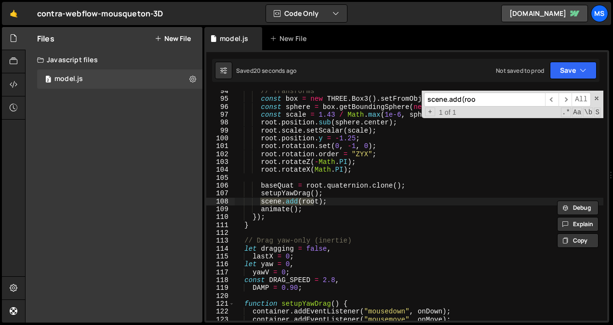
type input "scene.add(roo"
type textarea "scene.add(root);"
click at [338, 202] on div "// Transforms const box = new THREE . Box3 ( ) . setFromObject ( root ) ; const…" at bounding box center [418, 210] width 369 height 246
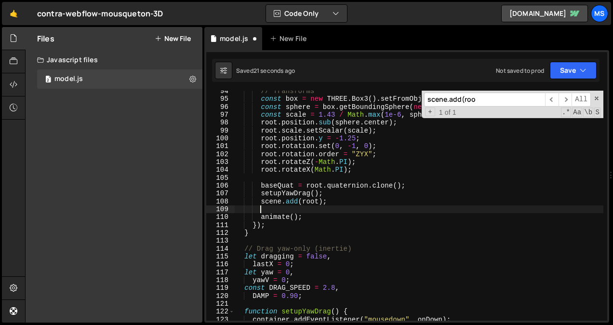
scroll to position [0, 1]
paste textarea
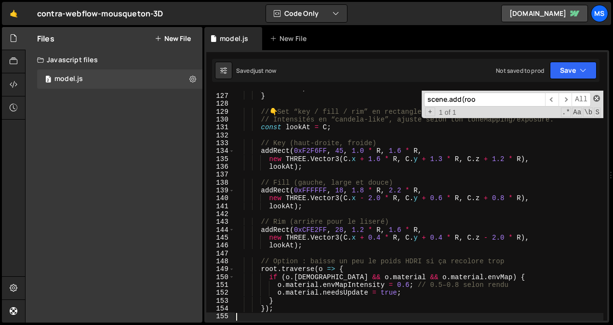
click at [598, 98] on span at bounding box center [597, 98] width 7 height 7
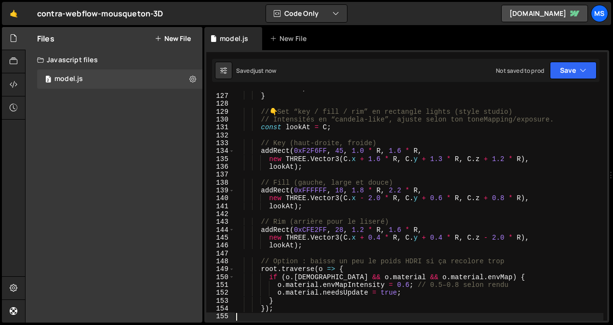
click at [549, 191] on div "return L ; } // 👇 Set “key / fill / rim” en rectangle lights (style studio) // …" at bounding box center [418, 207] width 369 height 246
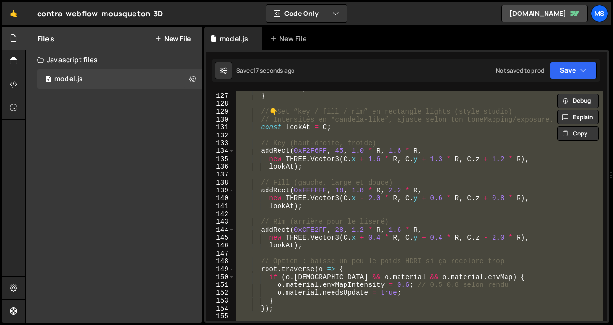
click at [372, 204] on div "return L ; } // 👇 Set “key / fill / rim” en rectangle lights (style studio) // …" at bounding box center [418, 206] width 369 height 230
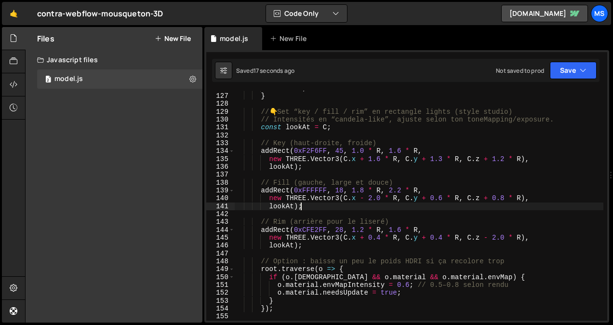
type textarea "})();"
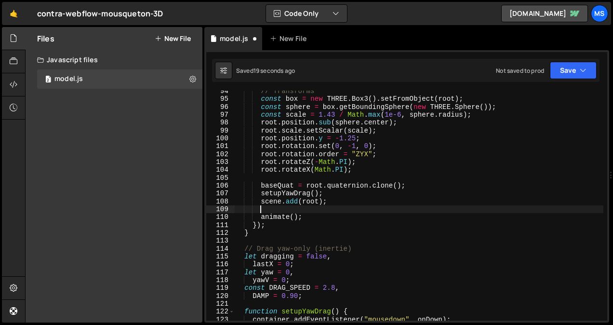
scroll to position [736, 0]
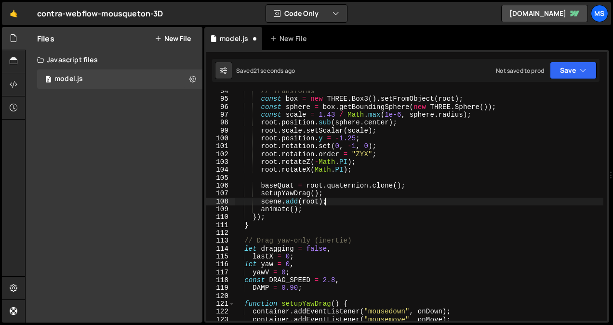
click at [300, 229] on div "// Transforms const box = new THREE . Box3 ( ) . setFromObject ( root ) ; const…" at bounding box center [418, 210] width 369 height 246
type textarea "}"
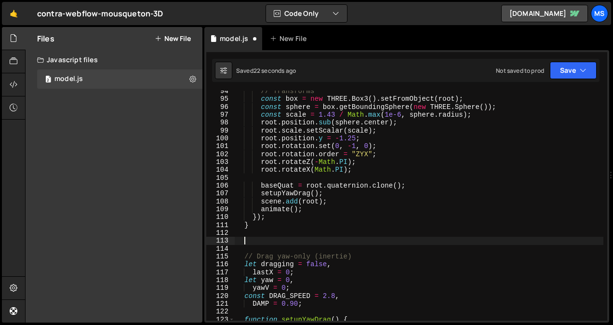
paste textarea
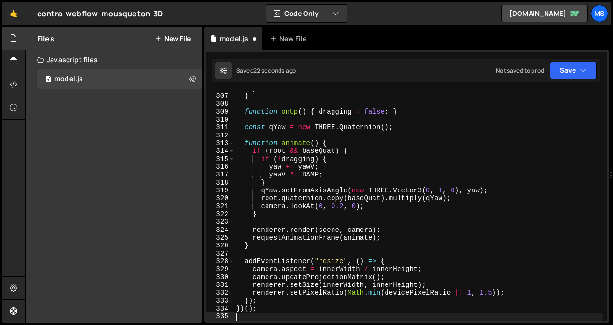
scroll to position [2409, 0]
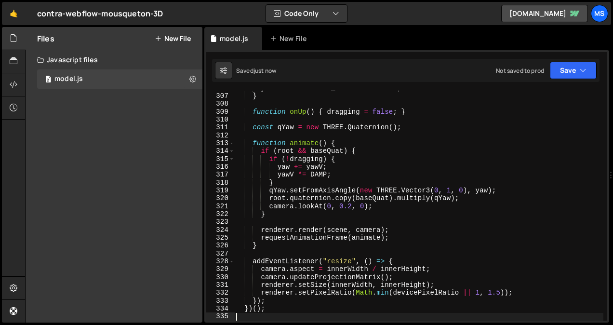
type textarea "})();"
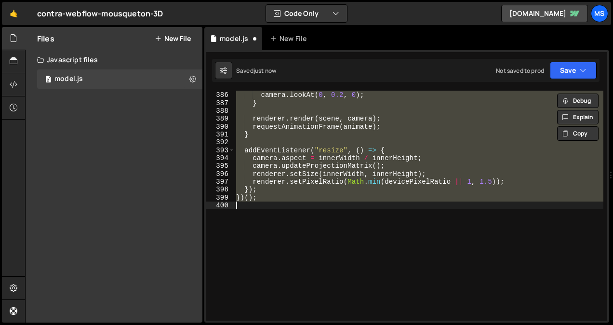
scroll to position [767, 0]
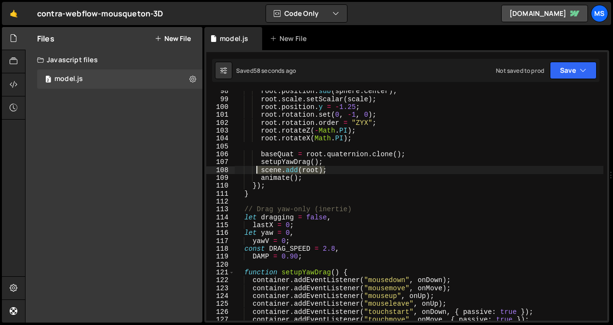
drag, startPoint x: 329, startPoint y: 171, endPoint x: 257, endPoint y: 168, distance: 71.9
click at [257, 168] on div "root . position . sub ( sphere . center ) ; root . scale . setScalar ( scale ) …" at bounding box center [418, 210] width 369 height 246
type textarea "scene.add(root);"
paste textarea
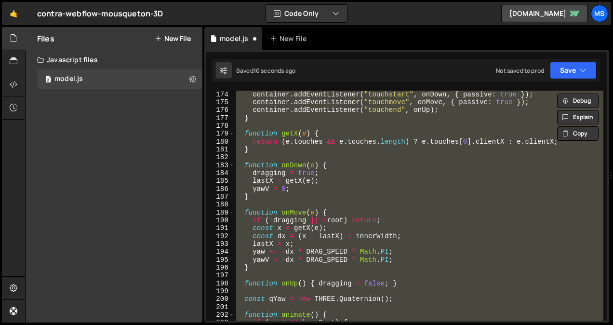
scroll to position [728, 0]
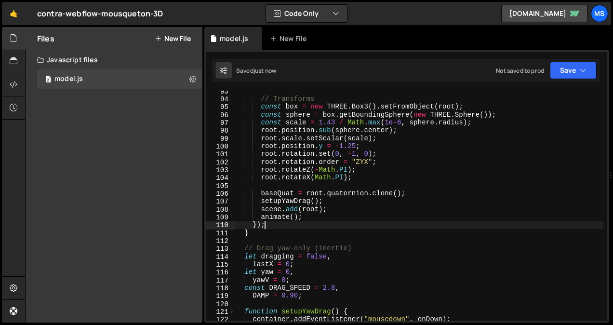
click at [373, 222] on div "// Transforms const box = new THREE . Box3 ( ) . setFromObject ( root ) ; const…" at bounding box center [418, 210] width 369 height 246
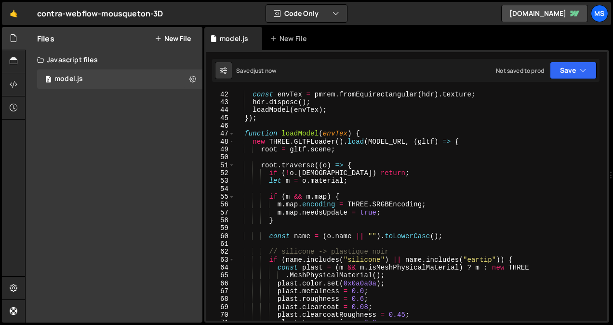
scroll to position [322, 0]
type textarea "})();"
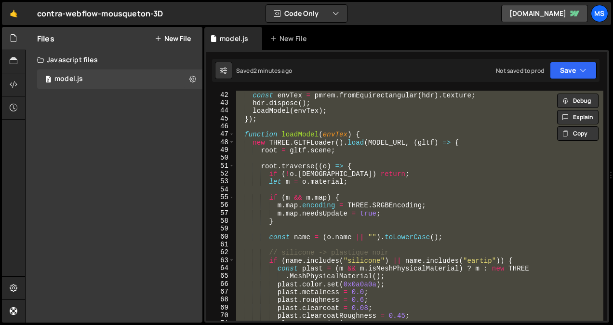
paste textarea
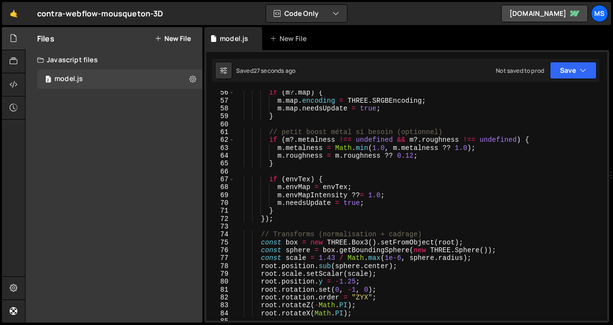
scroll to position [435, 0]
click at [329, 258] on div "if ( m ?. map ) { m . map . encoding = THREE . SRGBEncoding ; m . map . needsUp…" at bounding box center [418, 212] width 369 height 246
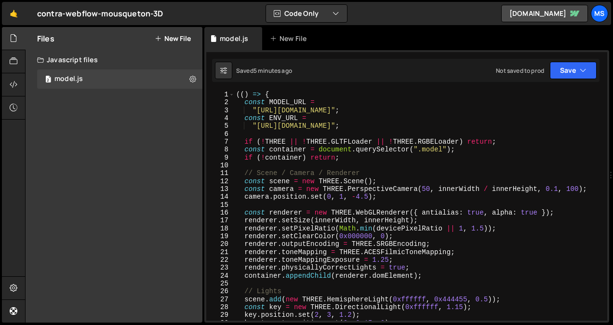
scroll to position [0, 0]
click at [364, 196] on div "(( ) => { const MODEL_URL = "https://Store-video.b-cdn.net/threejs/7th-form-lab…" at bounding box center [418, 214] width 369 height 246
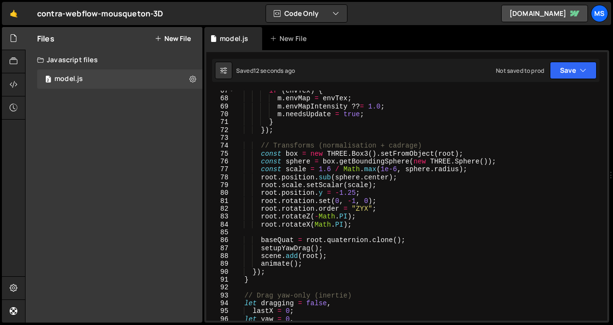
scroll to position [529, 0]
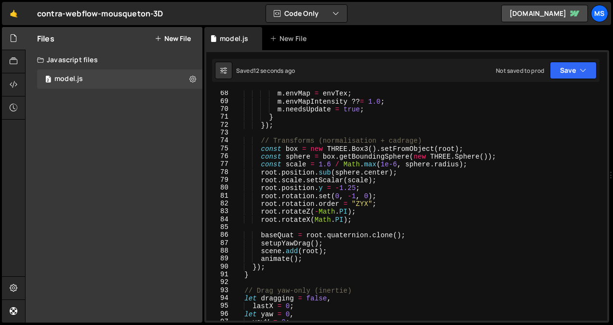
click at [327, 163] on div "m . envMap = envTex ; m . envMapIntensity ?? = 1.0 ; m . needsUpdate = true ; }…" at bounding box center [418, 213] width 369 height 246
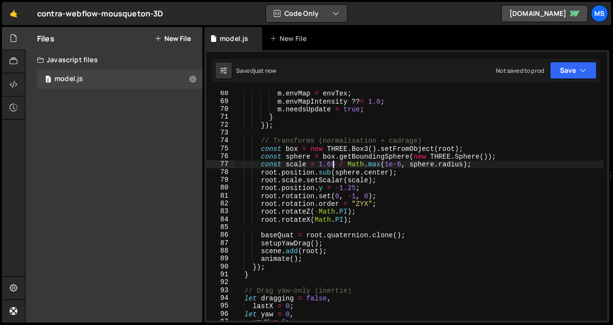
type textarea "const scale = 1.68 / Math.max(1e-6, sphere.radius);"
click at [176, 38] on button "New File" at bounding box center [173, 39] width 36 height 8
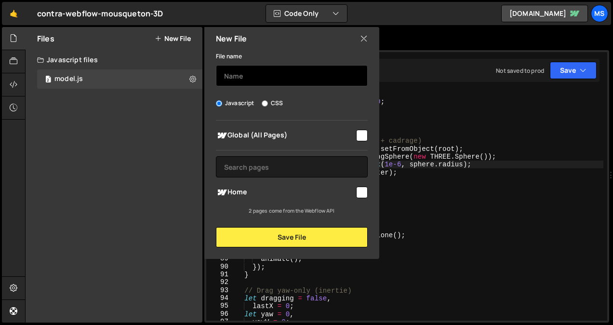
click at [237, 83] on input "text" at bounding box center [292, 75] width 152 height 21
type input "animation"
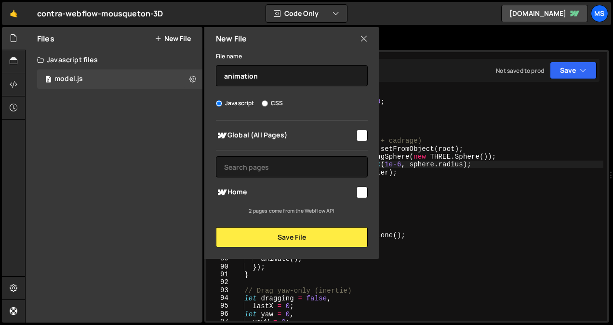
click at [365, 197] on input "checkbox" at bounding box center [362, 193] width 12 height 12
checkbox input "true"
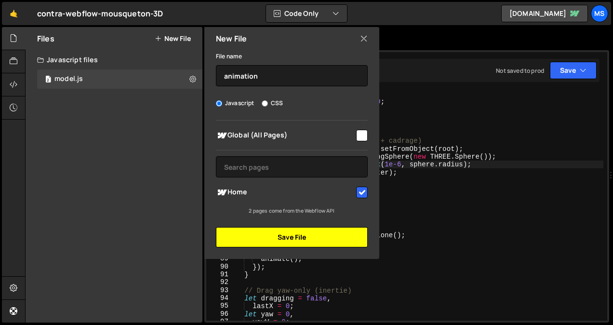
click at [339, 233] on button "Save File" at bounding box center [292, 237] width 152 height 20
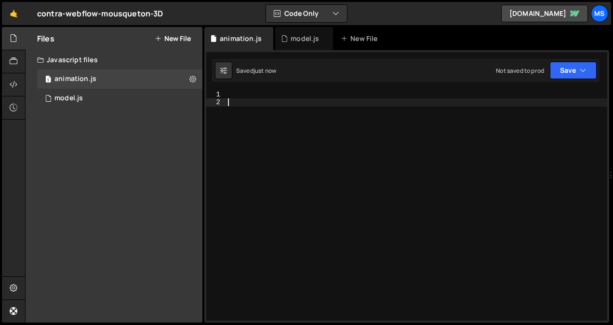
click at [306, 149] on div at bounding box center [416, 214] width 381 height 246
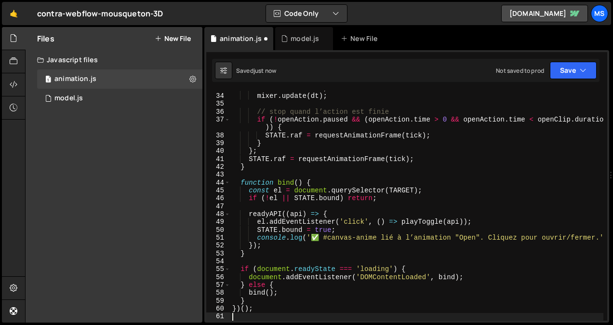
scroll to position [258, 0]
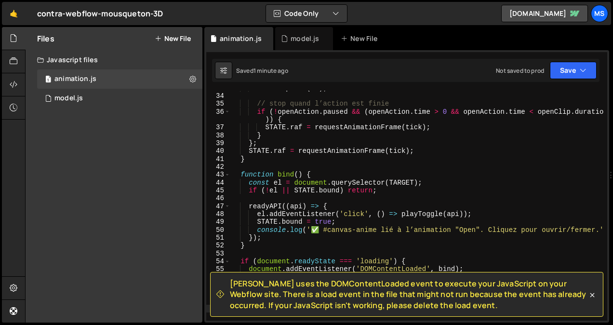
click at [386, 183] on div "mixer . update ( dt ) ; // stop quand l’action est finie if ( ! openAction . pa…" at bounding box center [417, 207] width 373 height 246
type textarea "})();"
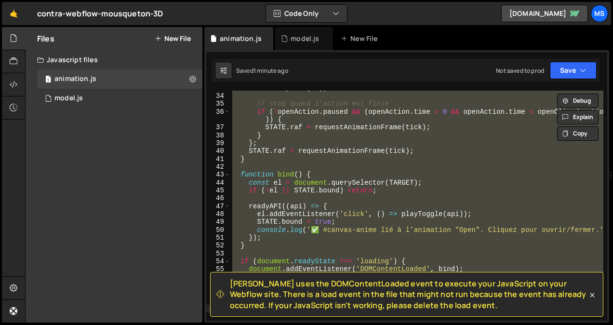
paste textarea
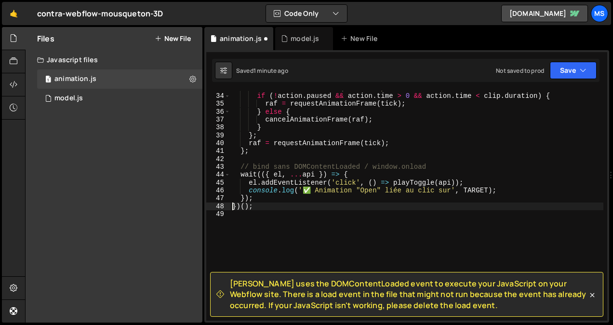
type textarea "})();"
click at [328, 160] on div "// on continue tant qu’on n’a pas atteint une extrémité if ( ! action . paused …" at bounding box center [417, 207] width 373 height 246
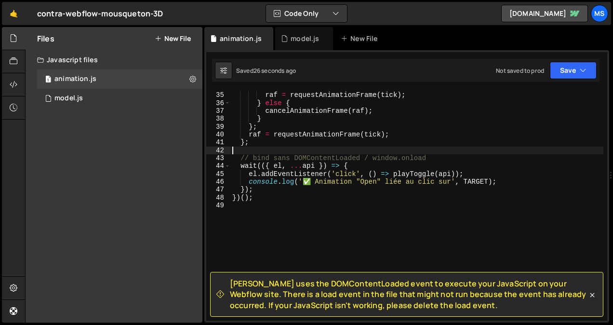
scroll to position [266, 0]
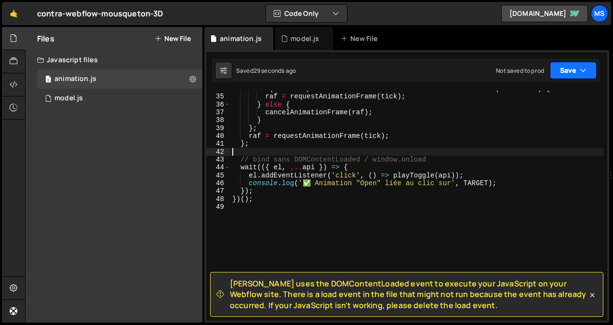
click at [573, 71] on button "Save" at bounding box center [573, 70] width 47 height 17
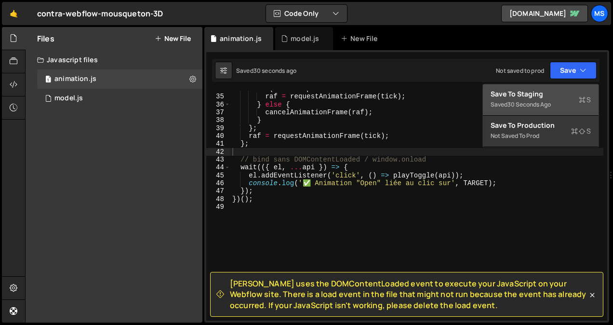
click at [549, 95] on div "Save to Staging S" at bounding box center [541, 94] width 100 height 10
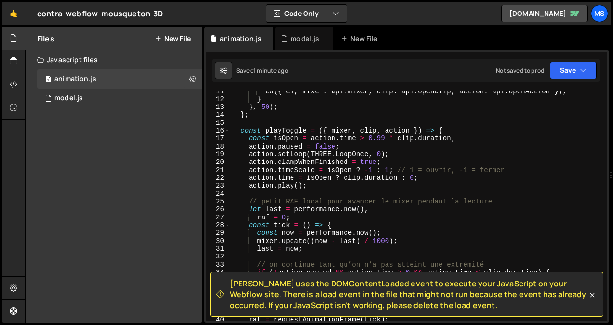
scroll to position [81, 0]
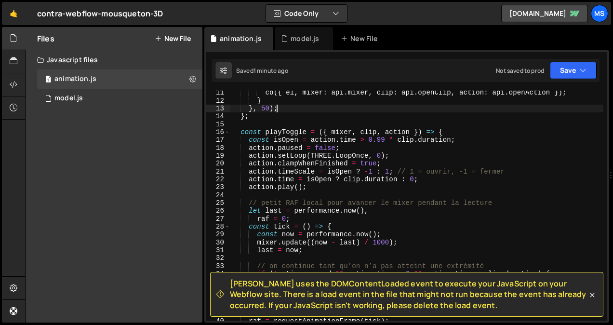
click at [300, 109] on div "cb ({ el , mixer : api . mixer , clip : api . openClip , action : api . openAct…" at bounding box center [417, 212] width 373 height 246
type textarea "})();"
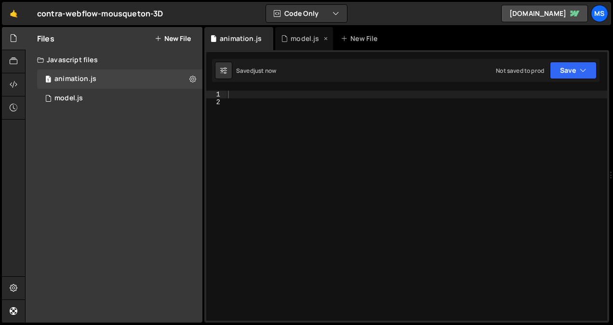
click at [300, 36] on div "model.js" at bounding box center [305, 39] width 28 height 10
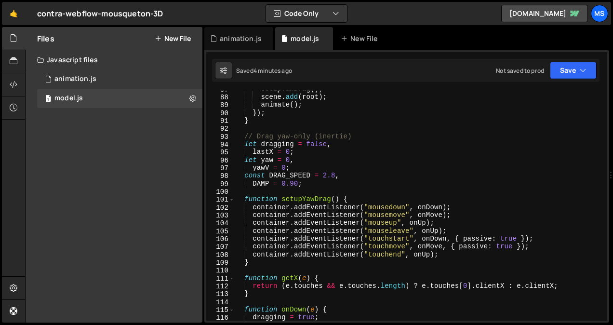
scroll to position [672, 0]
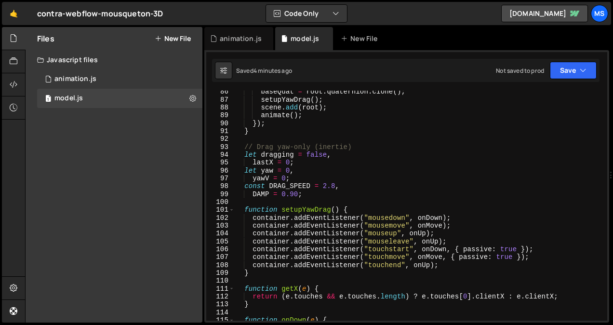
type textarea "scene.add(root);"
click at [328, 107] on div "baseQuat = root . quaternion . clone ( ) ; setupYawDrag ( ) ; scene . add ( roo…" at bounding box center [418, 211] width 369 height 246
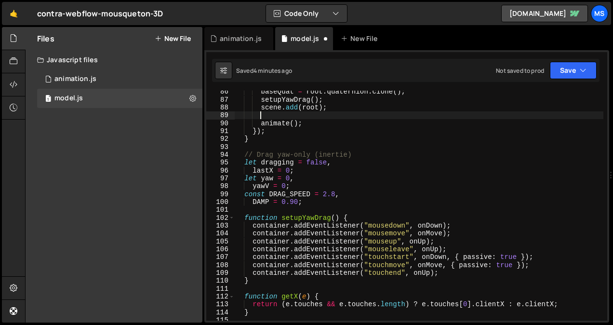
scroll to position [0, 1]
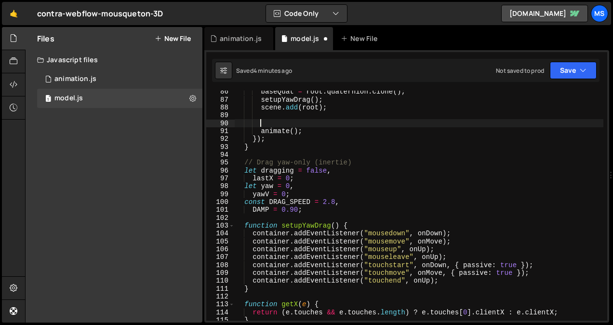
paste textarea
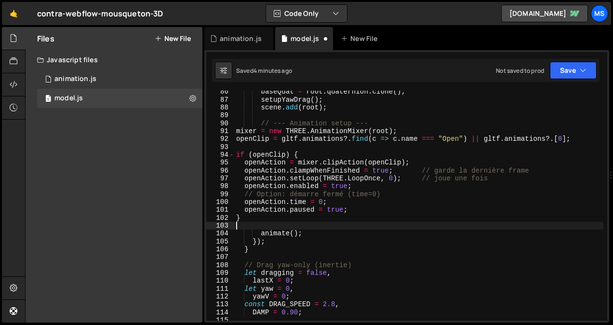
scroll to position [0, 0]
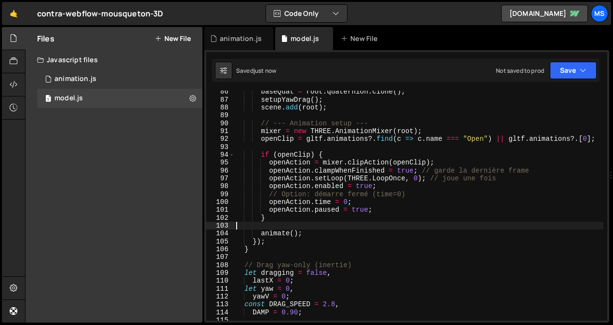
type textarea "})();"
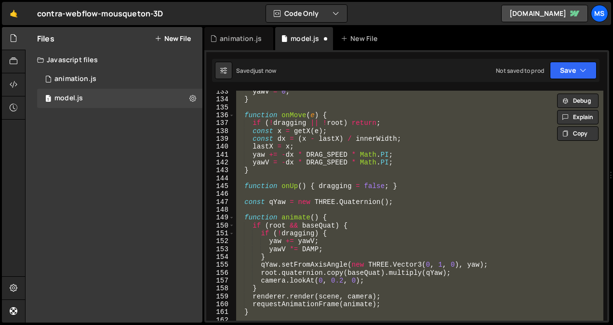
scroll to position [586, 0]
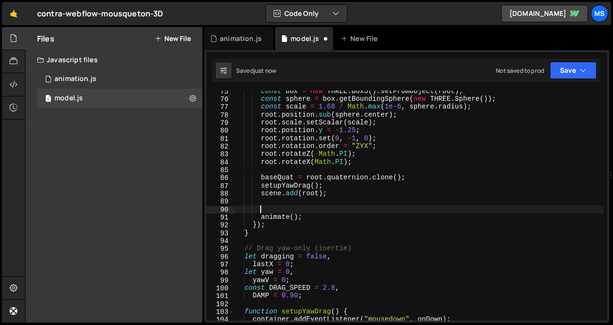
type textarea "scene.add(root);"
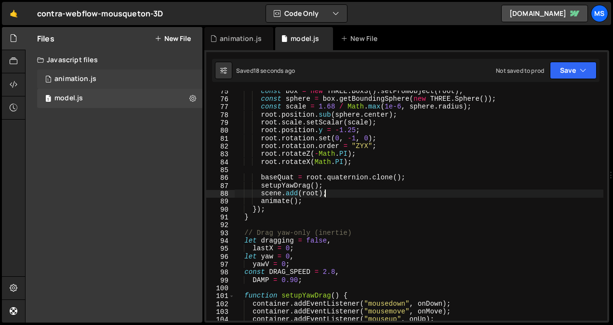
click at [130, 80] on div "1 animation.js 0" at bounding box center [119, 78] width 165 height 19
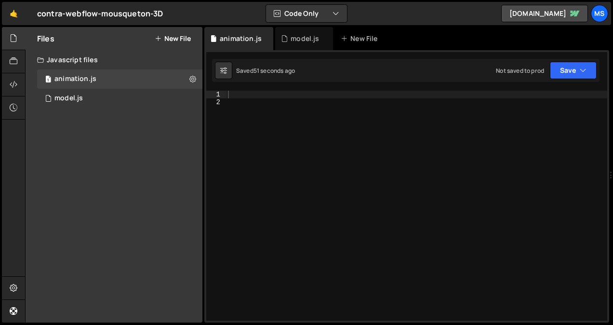
click at [353, 152] on div at bounding box center [416, 214] width 381 height 246
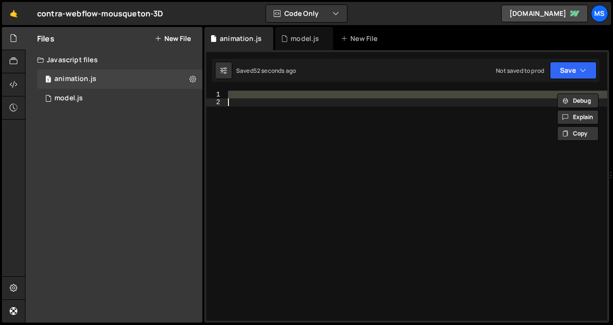
paste textarea
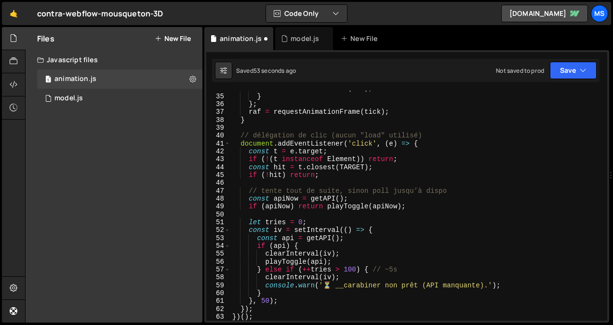
scroll to position [389, 0]
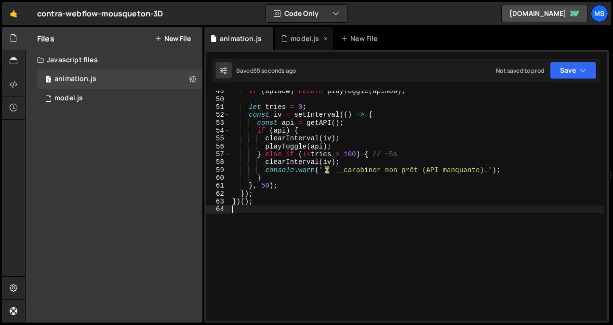
click at [293, 40] on div "model.js" at bounding box center [305, 39] width 28 height 10
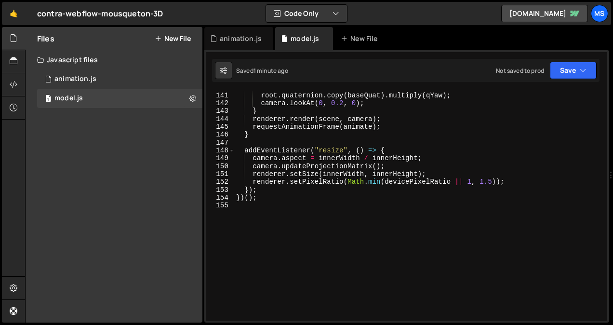
scroll to position [1102, 0]
click at [282, 247] on div "qYaw . setFromAxisAngle ( new THREE . Vector3 ( 0 , 1 , 0 ) , yaw ) ; root . qu…" at bounding box center [418, 206] width 369 height 246
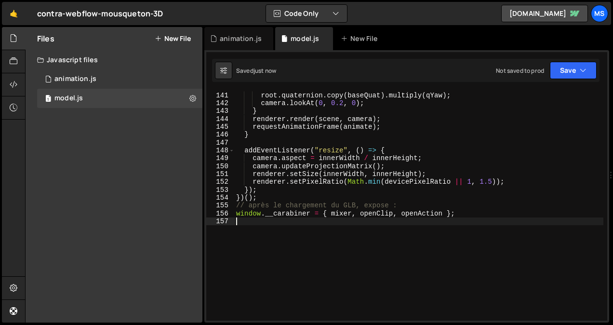
type textarea "window.__carabiner = { mixer, openClip, openAction };"
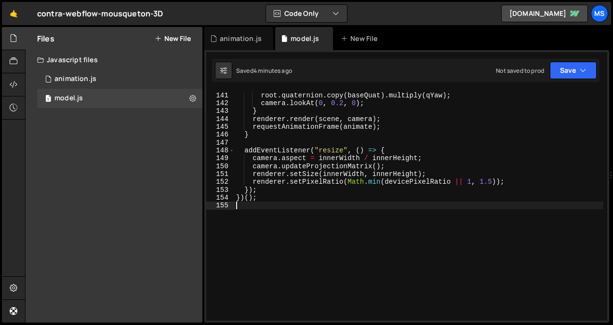
click at [280, 213] on div "qYaw . setFromAxisAngle ( new THREE . Vector3 ( 0 , 1 , 0 ) , yaw ) ; root . qu…" at bounding box center [418, 206] width 369 height 246
type textarea "})();"
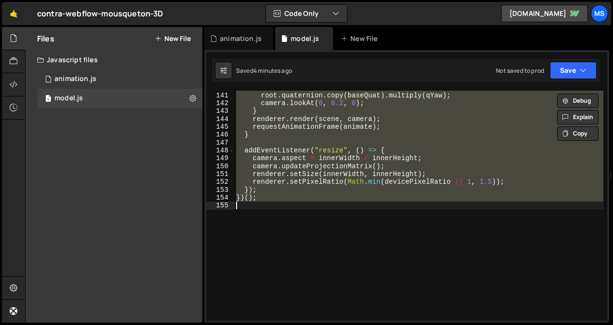
paste textarea
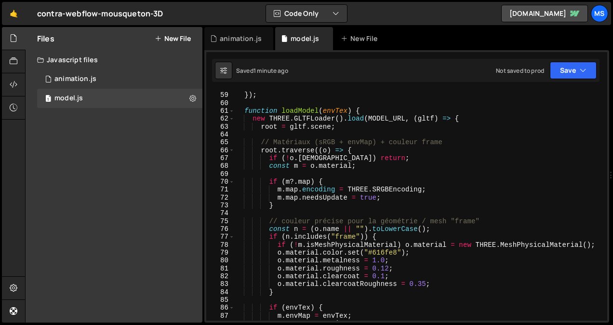
scroll to position [456, 0]
click at [382, 268] on div "loadModel ( envTex ) ; }) ; function loadModel ( envTex ) { new THREE . GLTFLoa…" at bounding box center [418, 206] width 369 height 246
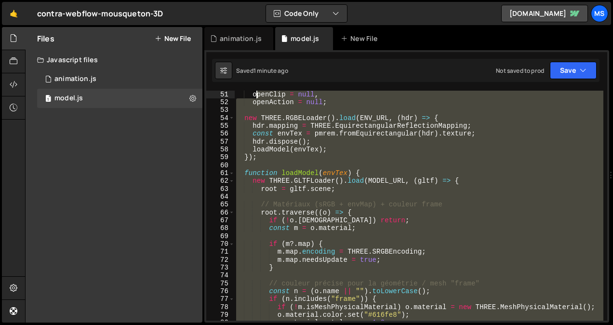
scroll to position [362, 0]
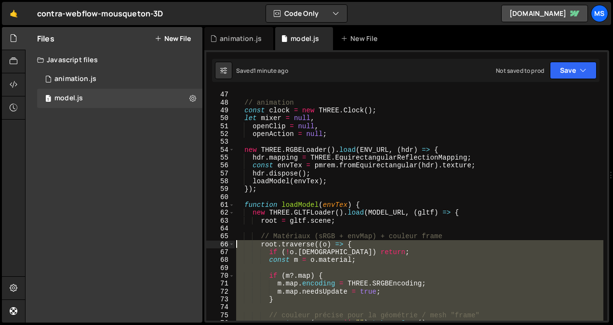
drag, startPoint x: 280, startPoint y: 218, endPoint x: 238, endPoint y: 244, distance: 48.9
click at [238, 244] on div "// animation const clock = new THREE . Clock ( ) ; let mixer = null , openClip …" at bounding box center [418, 214] width 369 height 246
type textarea "root.traverse((o) => { if (!o.isMesh) return;"
paste textarea
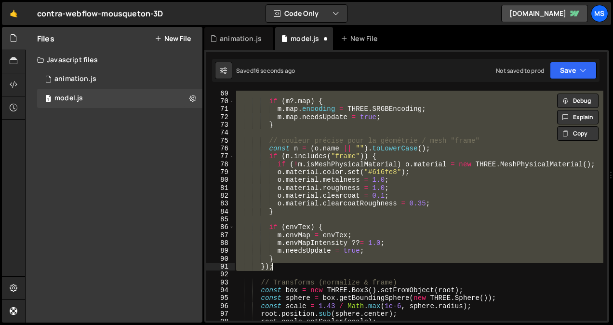
scroll to position [536, 0]
click at [387, 169] on div "if ( m ?. map ) { m . map . encoding = THREE . SRGBEncoding ; m . map . needsUp…" at bounding box center [418, 206] width 369 height 230
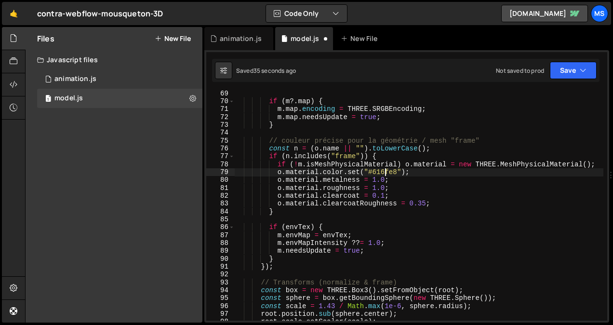
click at [387, 169] on div "if ( m ?. map ) { m . map . encoding = THREE . SRGBEncoding ; m . map . needsUp…" at bounding box center [418, 213] width 369 height 246
paste textarea "#3a49cf"
click at [369, 173] on div "if ( m ?. map ) { m . map . encoding = THREE . SRGBEncoding ; m . map . needsUp…" at bounding box center [418, 213] width 369 height 246
drag, startPoint x: 394, startPoint y: 173, endPoint x: 367, endPoint y: 173, distance: 27.0
click at [367, 173] on div "if ( m ?. map ) { m . map . encoding = THREE . SRGBEncoding ; m . map . needsUp…" at bounding box center [418, 213] width 369 height 246
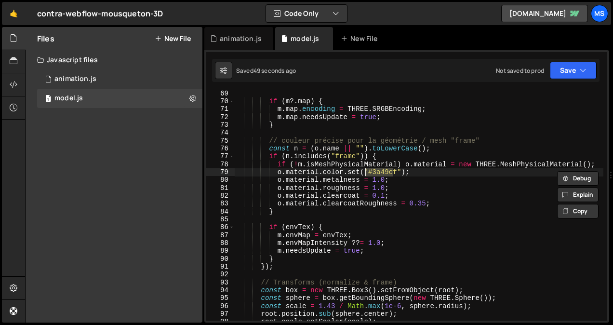
paste textarea "4450bd"
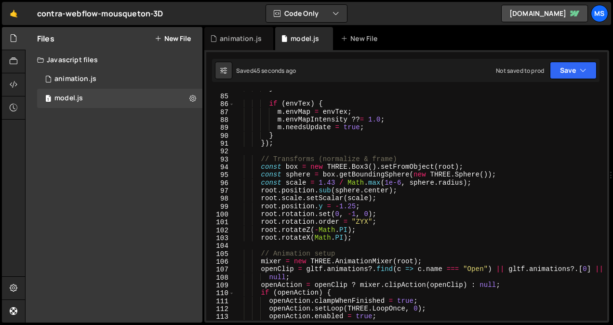
scroll to position [660, 0]
click at [327, 185] on div "} if ( envTex ) { m . envMap = envTex ; m . envMapIntensity ?? = 1.0 ; m . need…" at bounding box center [418, 207] width 369 height 246
click at [329, 184] on div "} if ( envTex ) { m . envMap = envTex ; m . envMapIntensity ?? = 1.0 ; m . need…" at bounding box center [418, 207] width 369 height 246
type textarea "const scale = 1.83 / Math.max(1e-6, sphere.radius);"
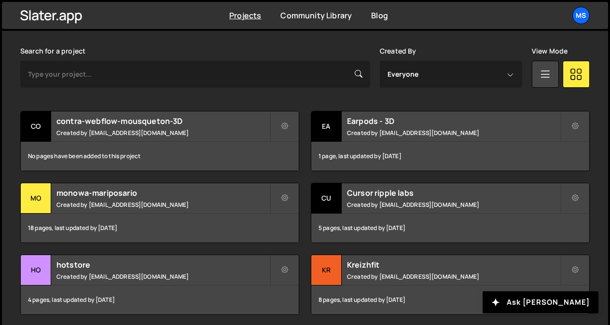
scroll to position [308, 0]
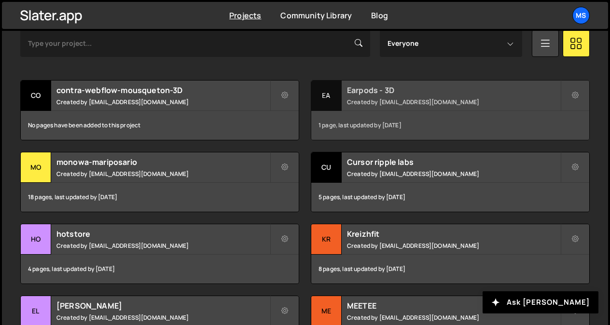
click at [389, 98] on small "Created by [EMAIL_ADDRESS][DOMAIN_NAME]" at bounding box center [453, 102] width 213 height 8
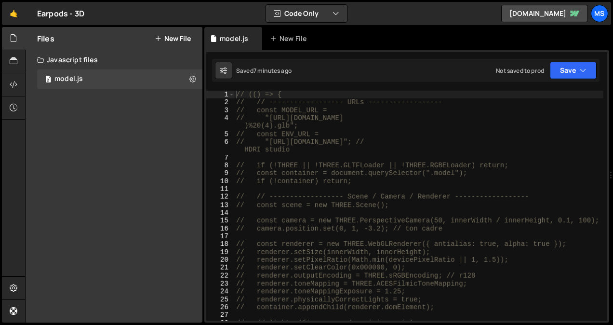
click at [389, 140] on div "// (() => { // // ------------------ URLs ------------------ // const MODEL_URL…" at bounding box center [418, 214] width 369 height 246
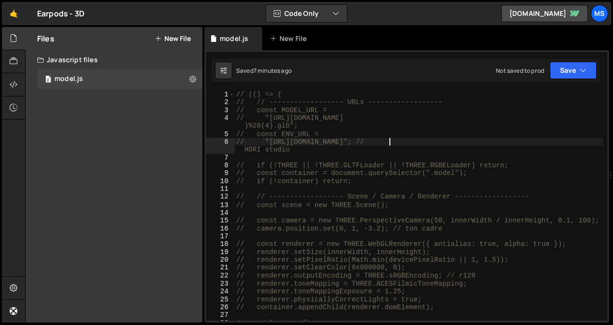
type textarea "})();"
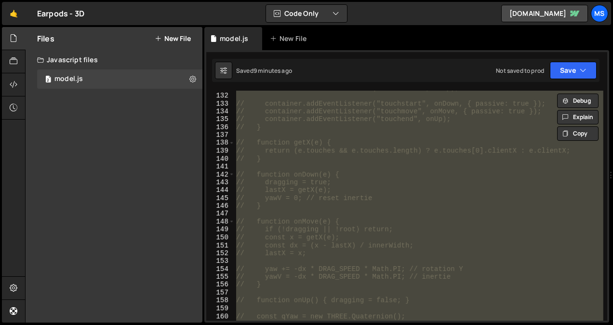
scroll to position [1047, 0]
